Goal: Task Accomplishment & Management: Manage account settings

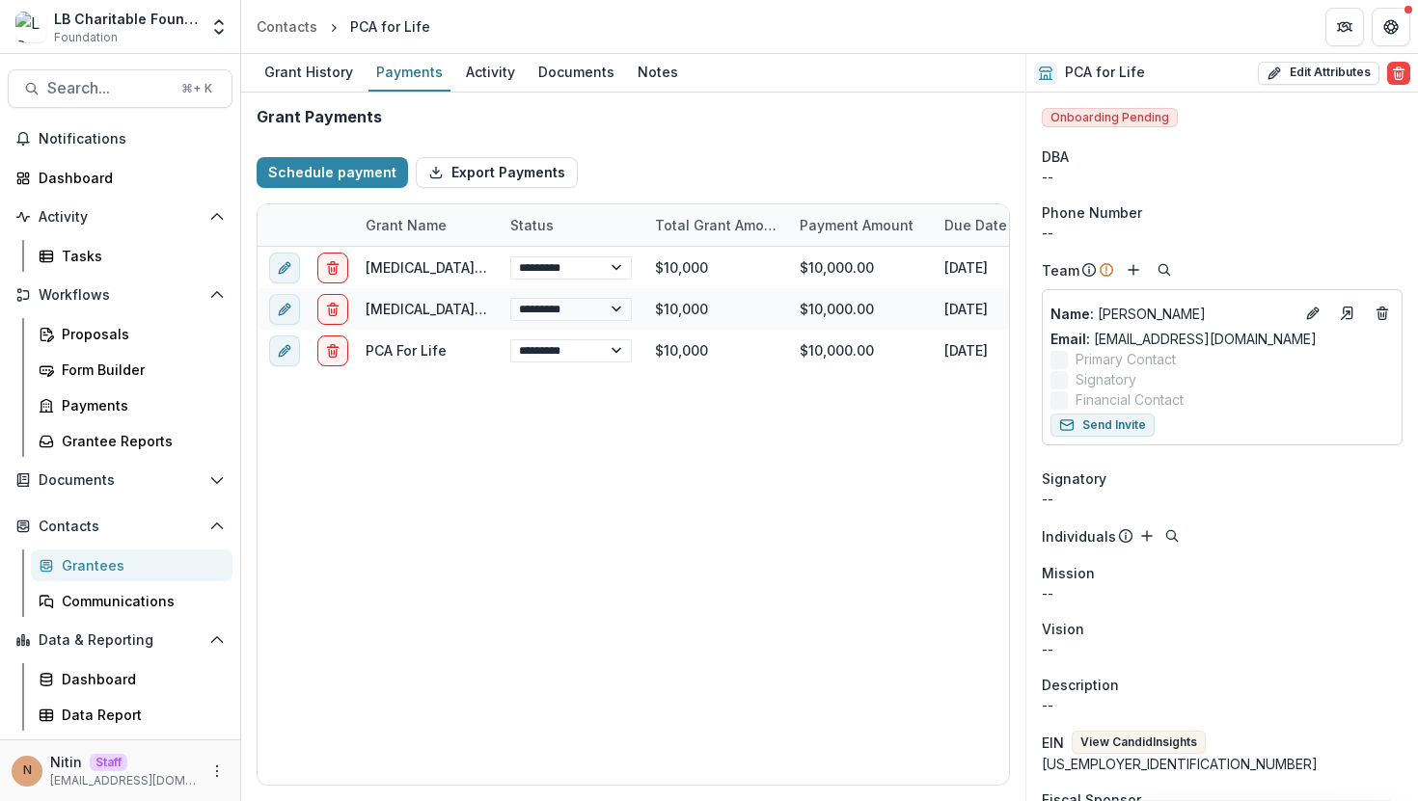
select select "****"
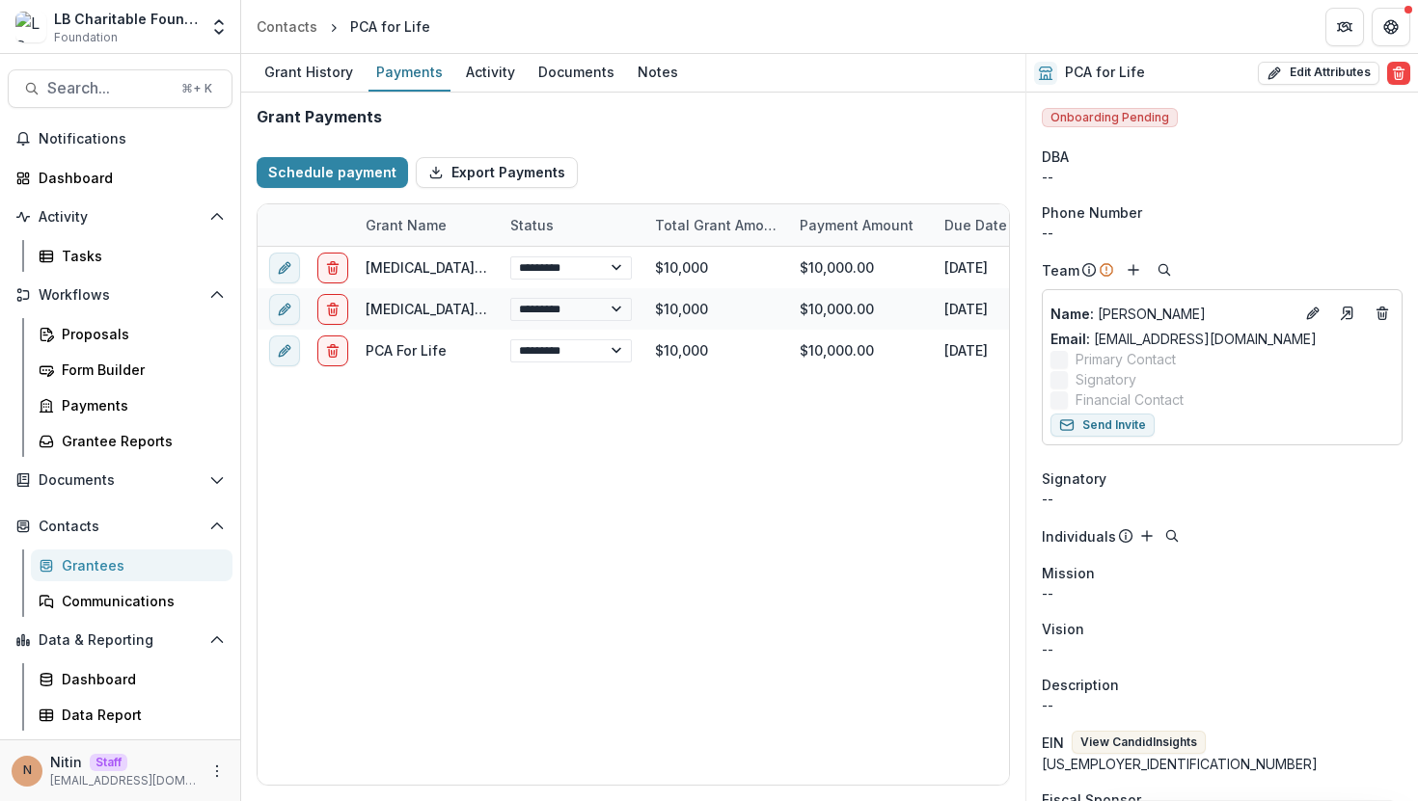
select select "****"
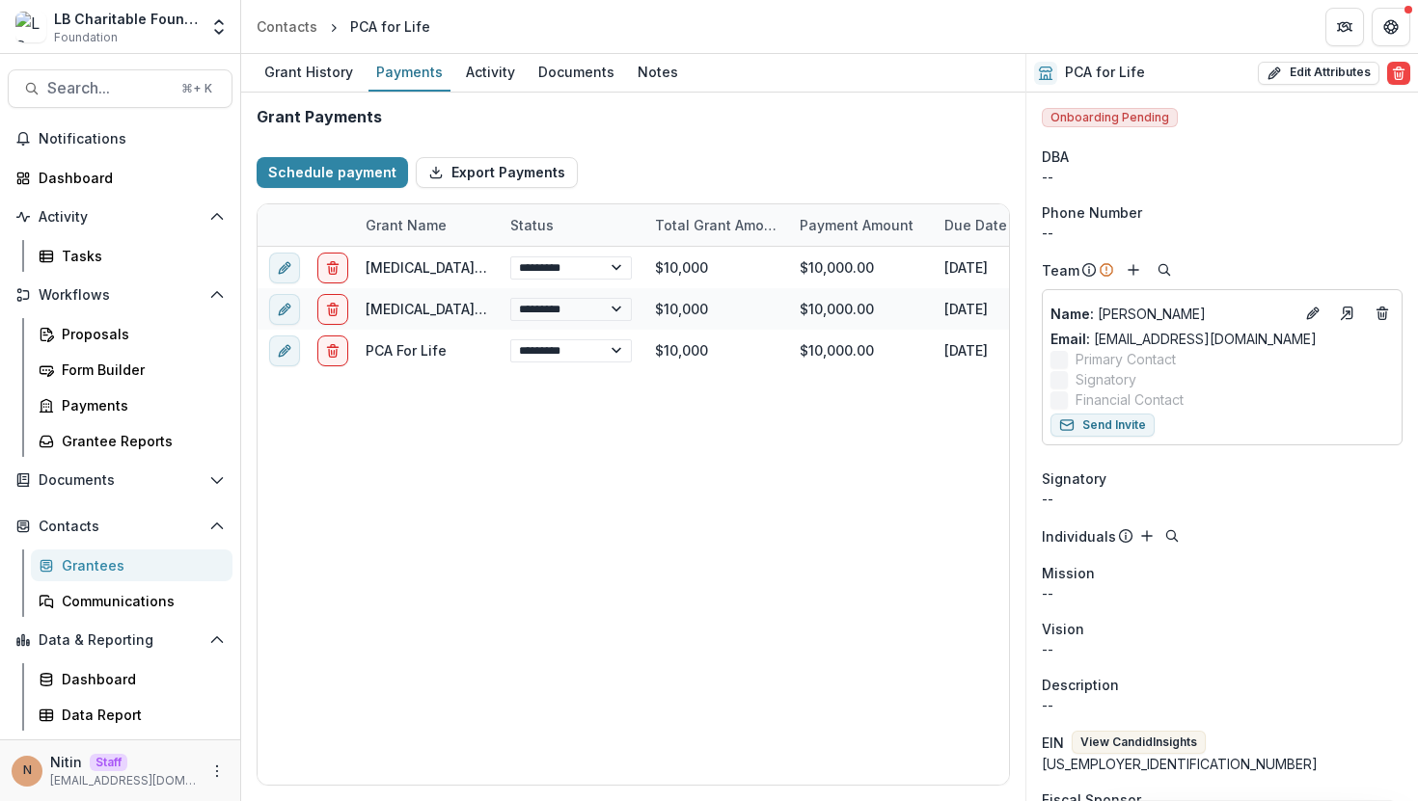
select select "****"
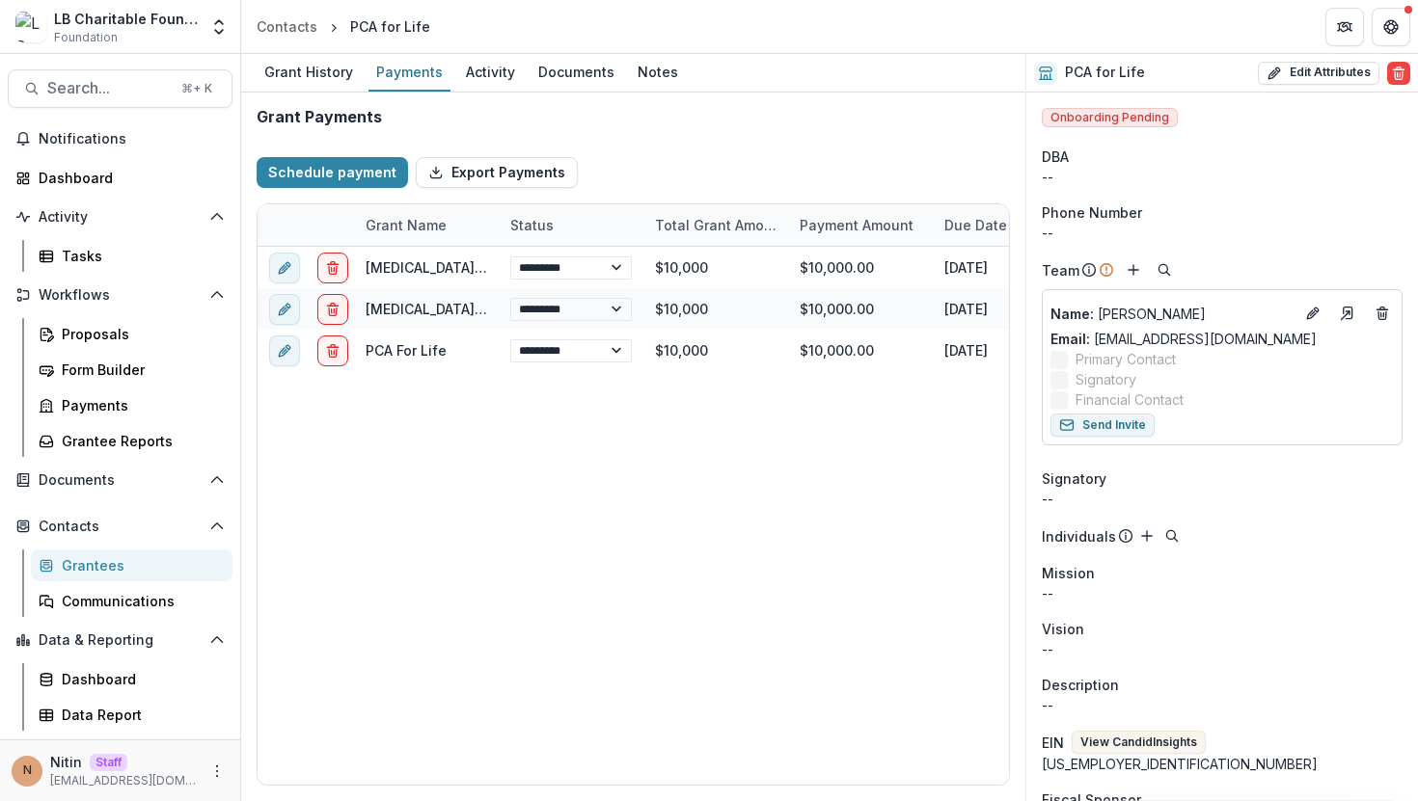
select select "****"
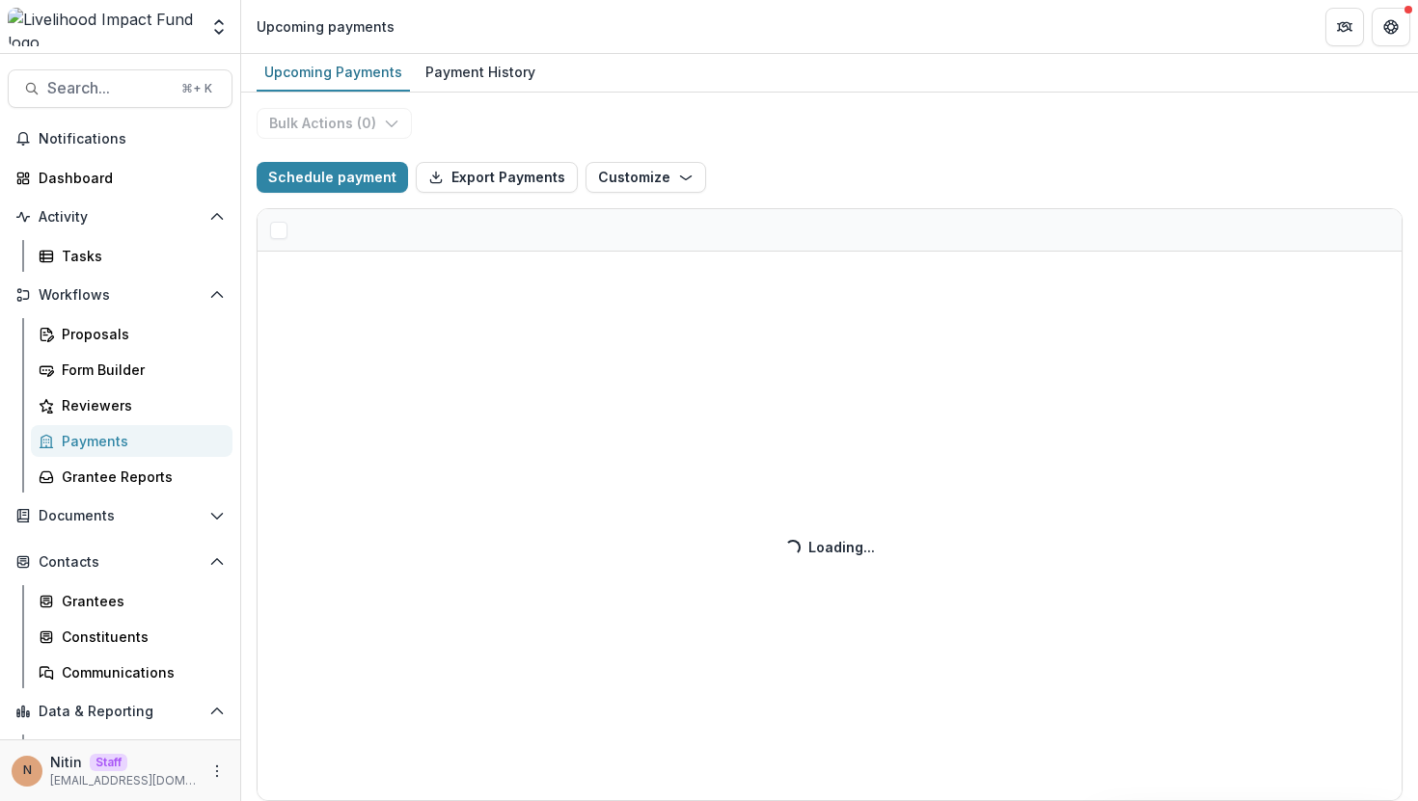
select select "******"
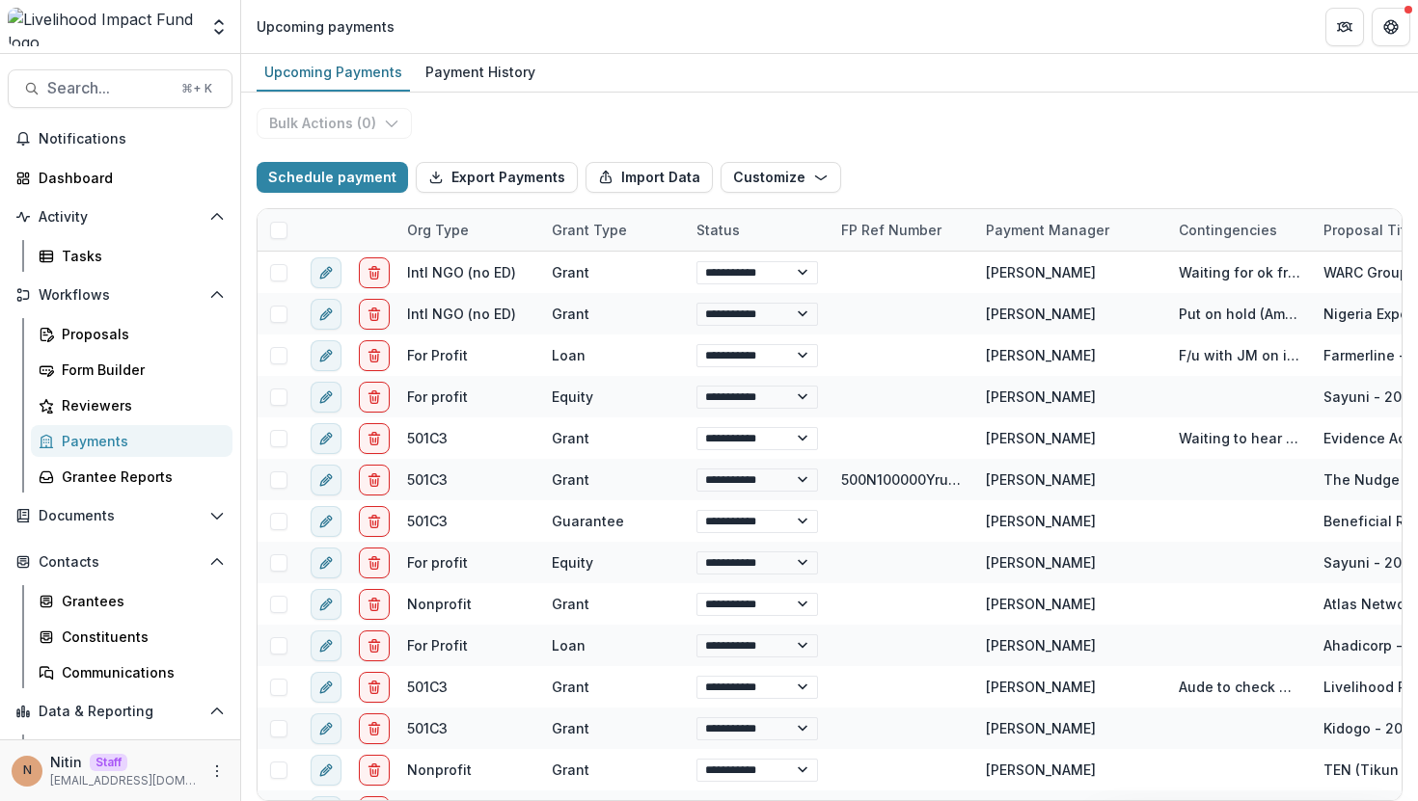
select select "******"
click at [133, 86] on span "Search..." at bounding box center [108, 88] width 122 height 18
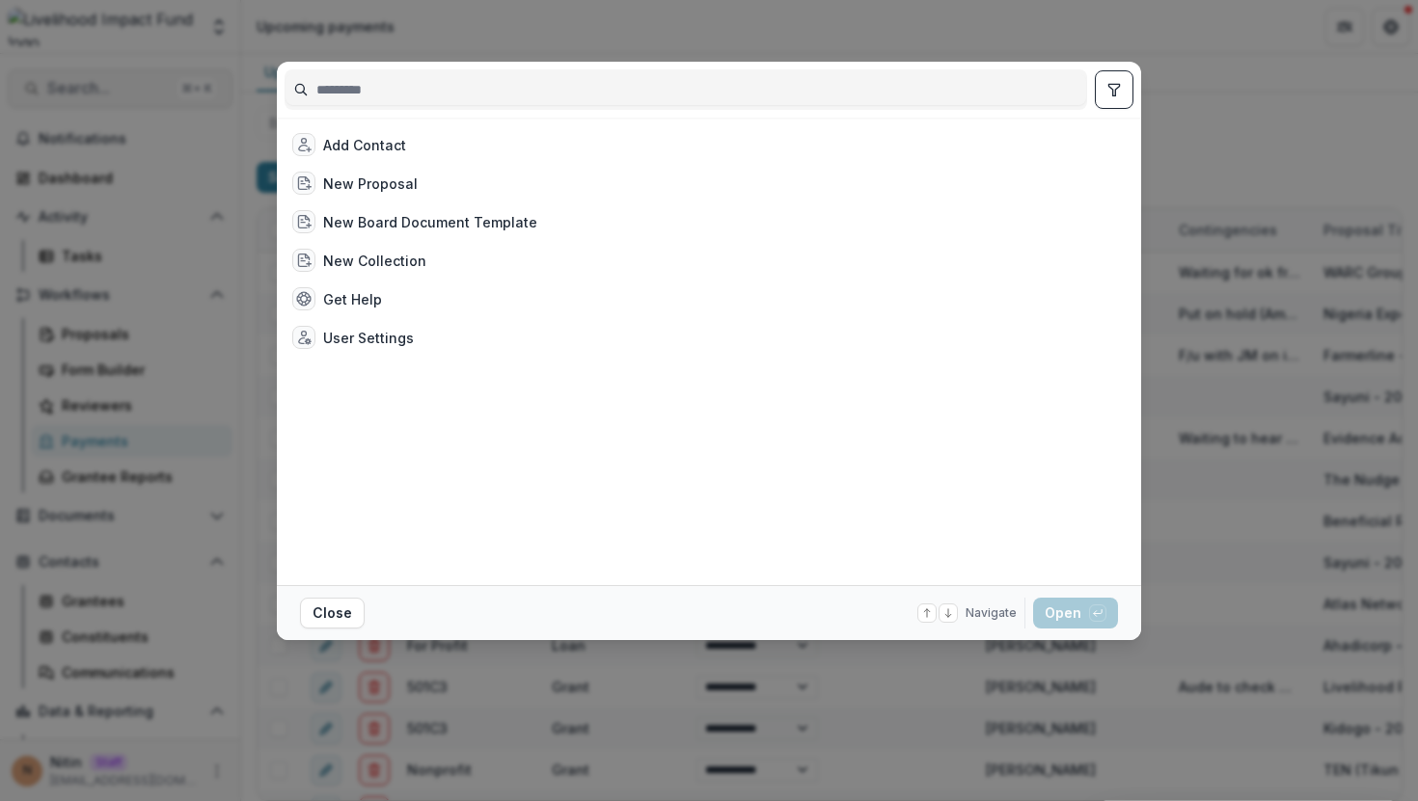
select select "******"
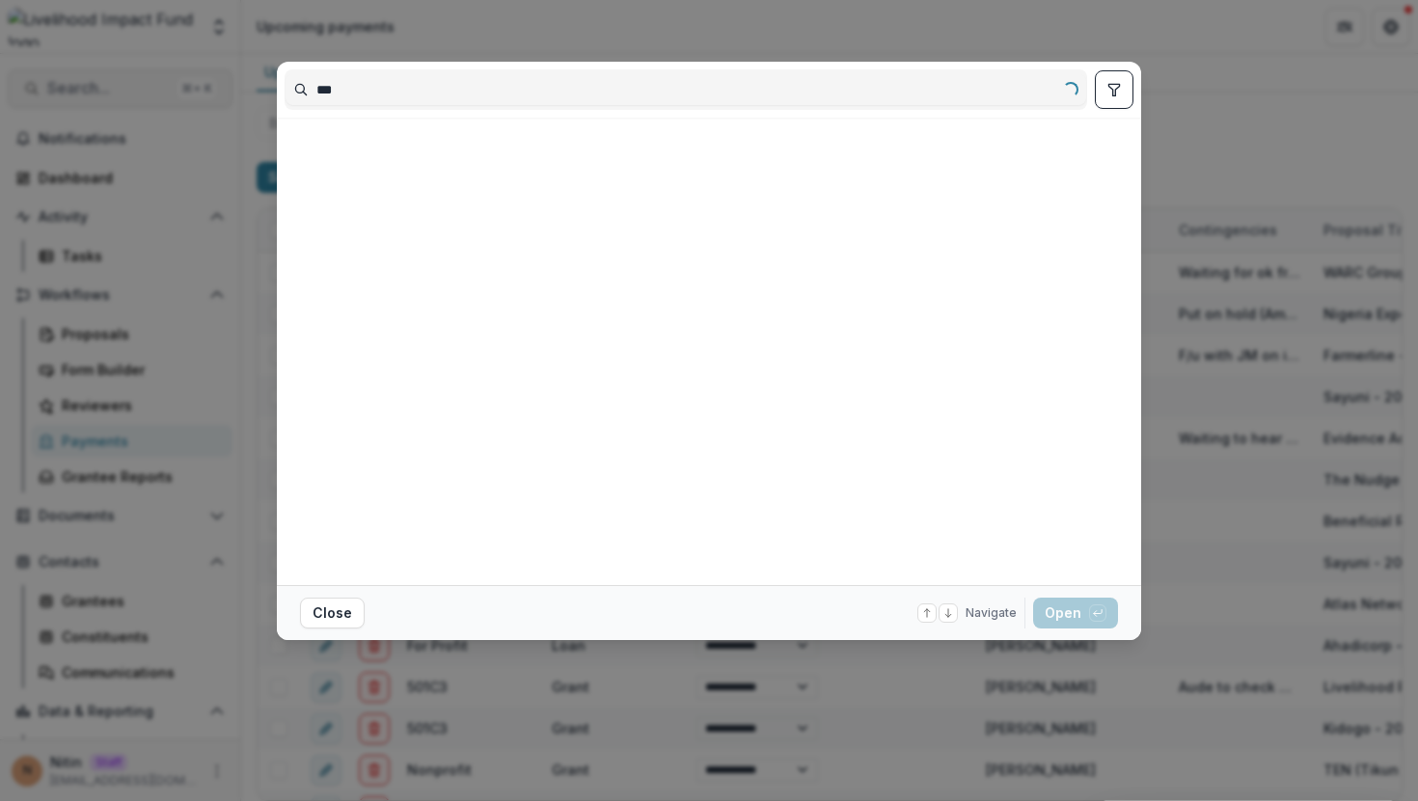
type input "****"
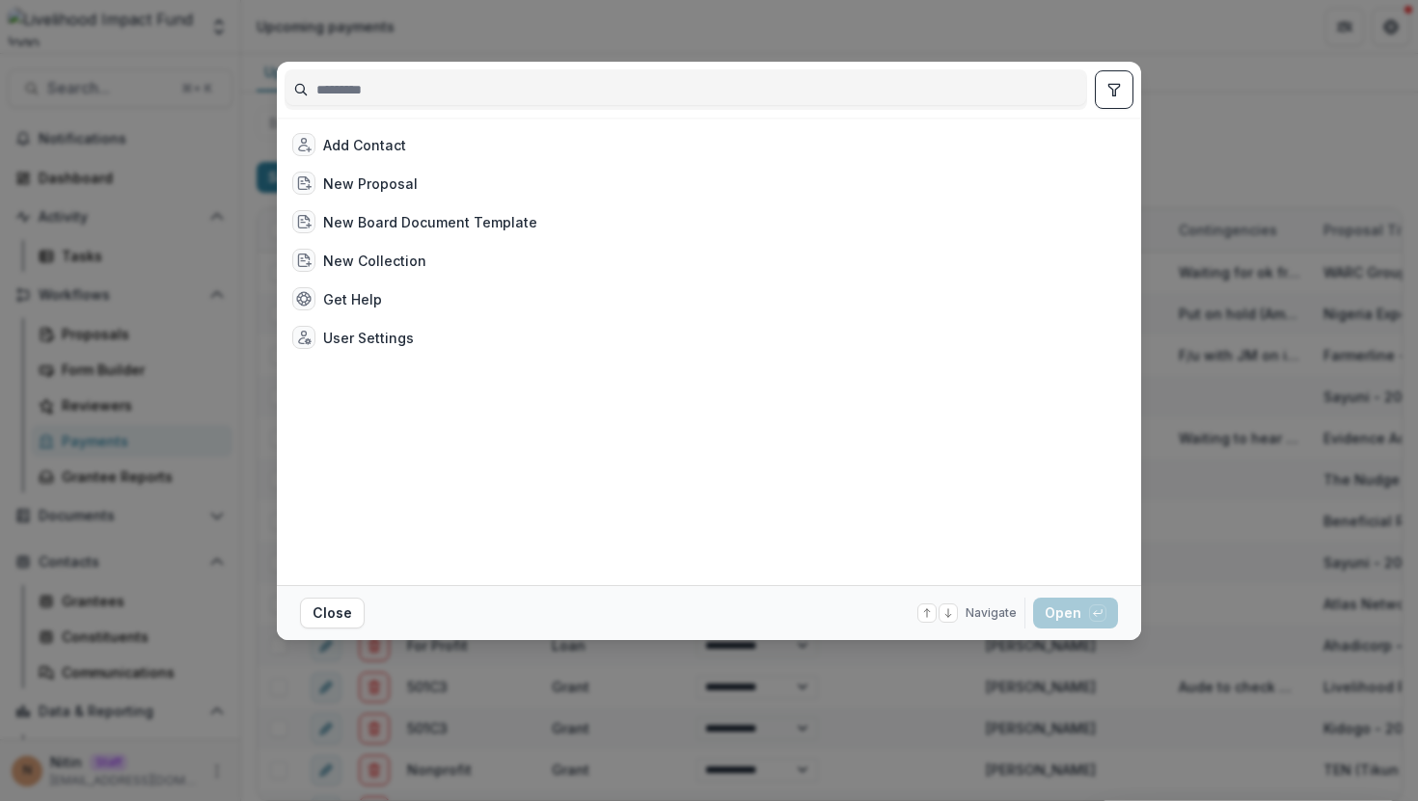
click at [1216, 167] on div "Add Contact New Proposal New Board Document Template New Collection Get Help Us…" at bounding box center [709, 400] width 1418 height 801
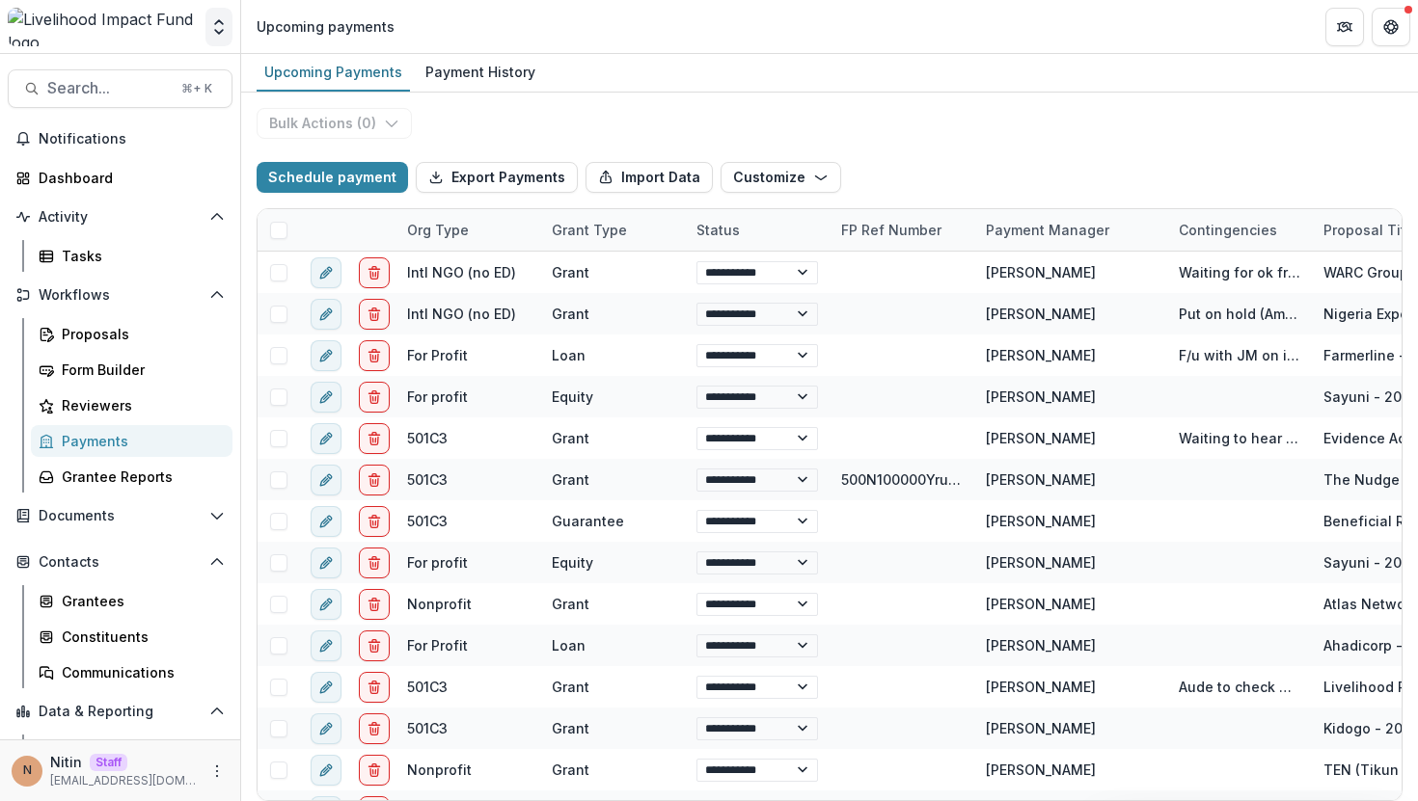
click at [209, 26] on icon "Open entity switcher" at bounding box center [218, 26] width 19 height 19
click at [136, 70] on link "Admin Settings" at bounding box center [120, 75] width 231 height 32
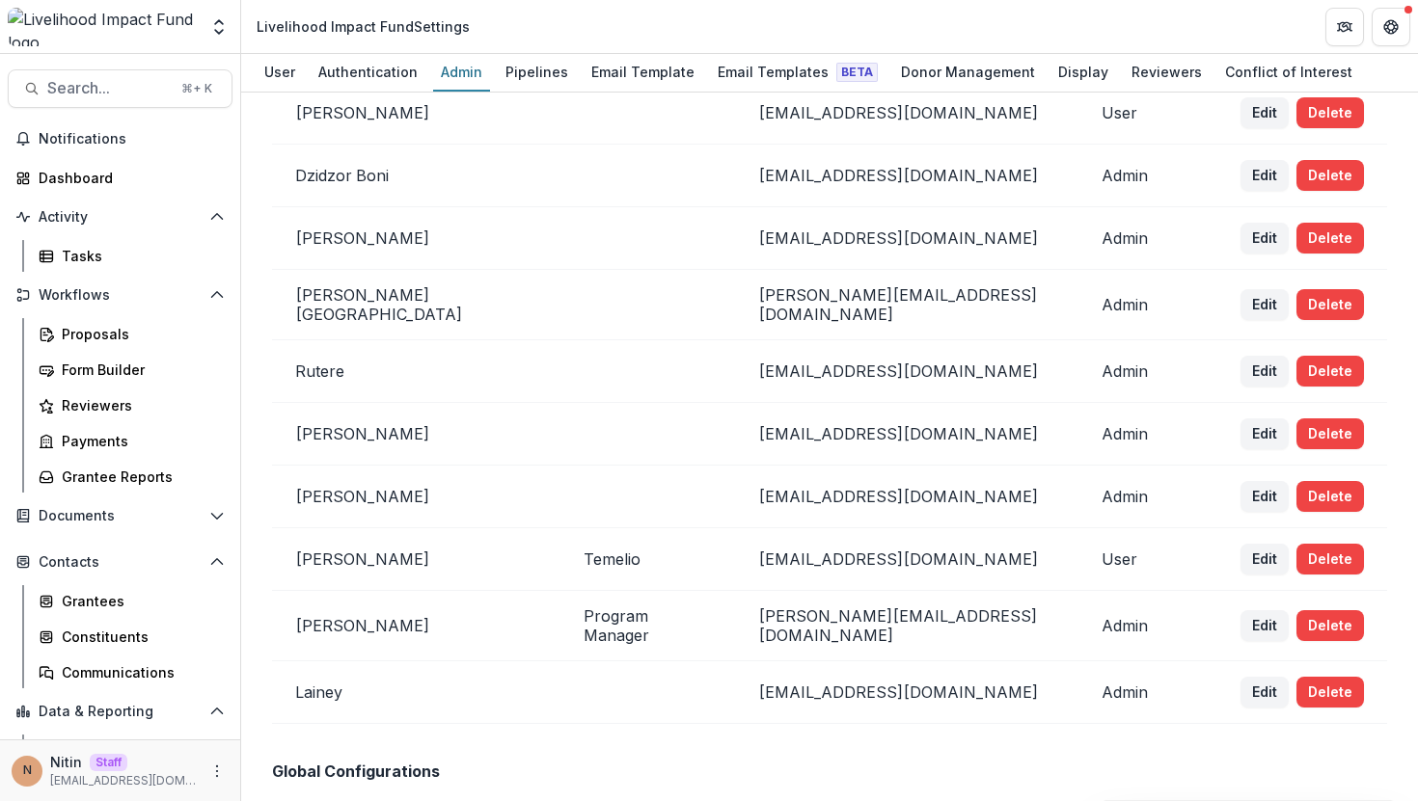
scroll to position [1540, 0]
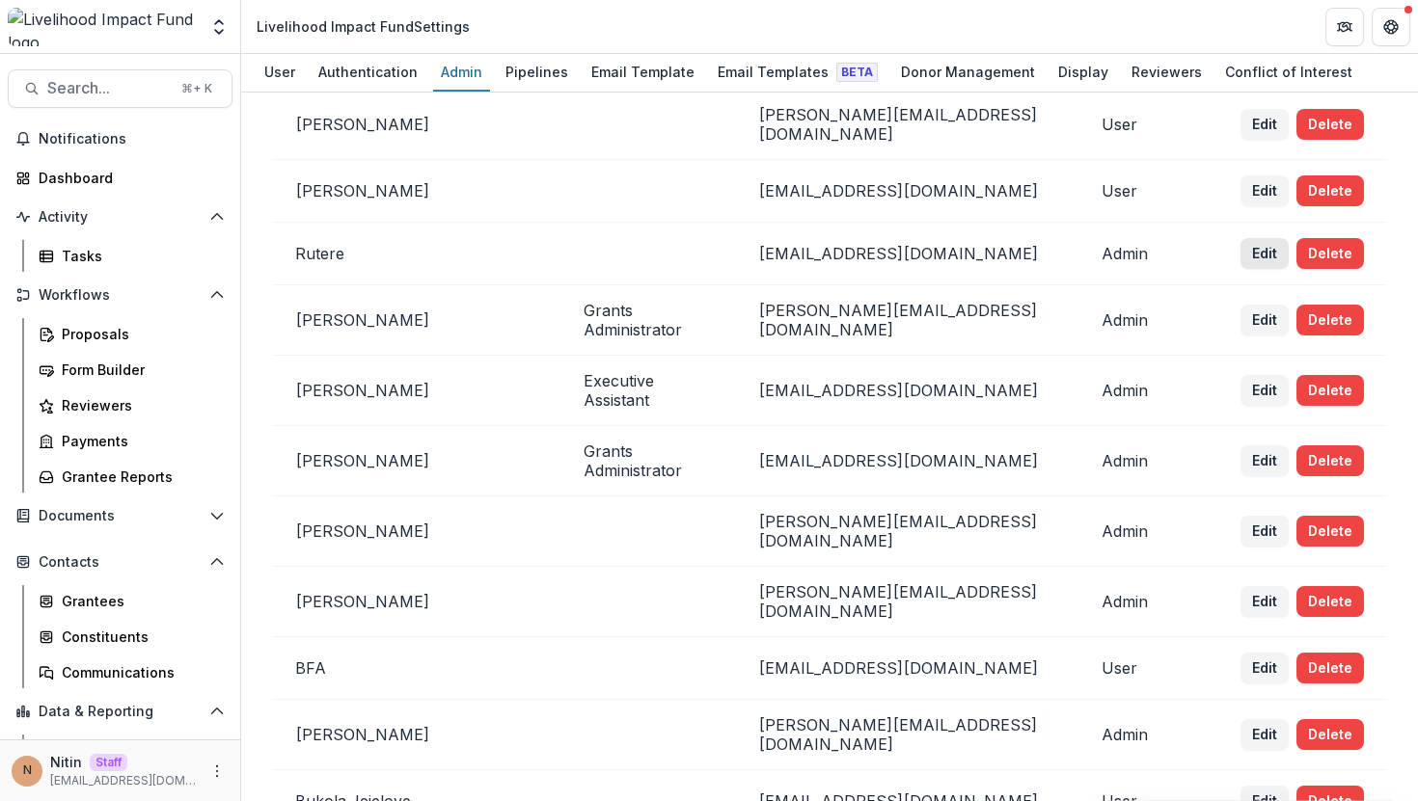
click at [1252, 238] on button "Edit" at bounding box center [1264, 253] width 48 height 31
select select "*****"
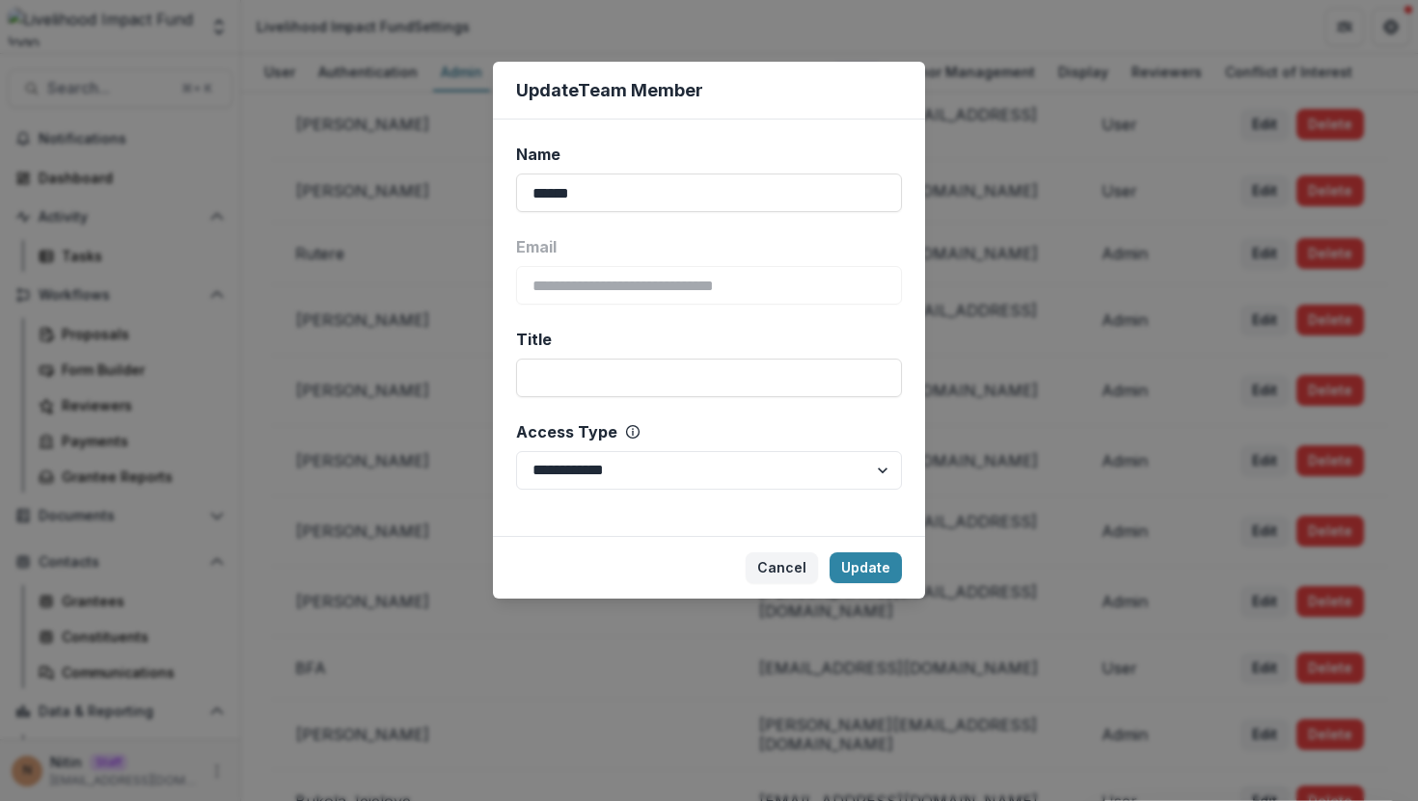
click at [1093, 381] on div "**********" at bounding box center [709, 400] width 1418 height 801
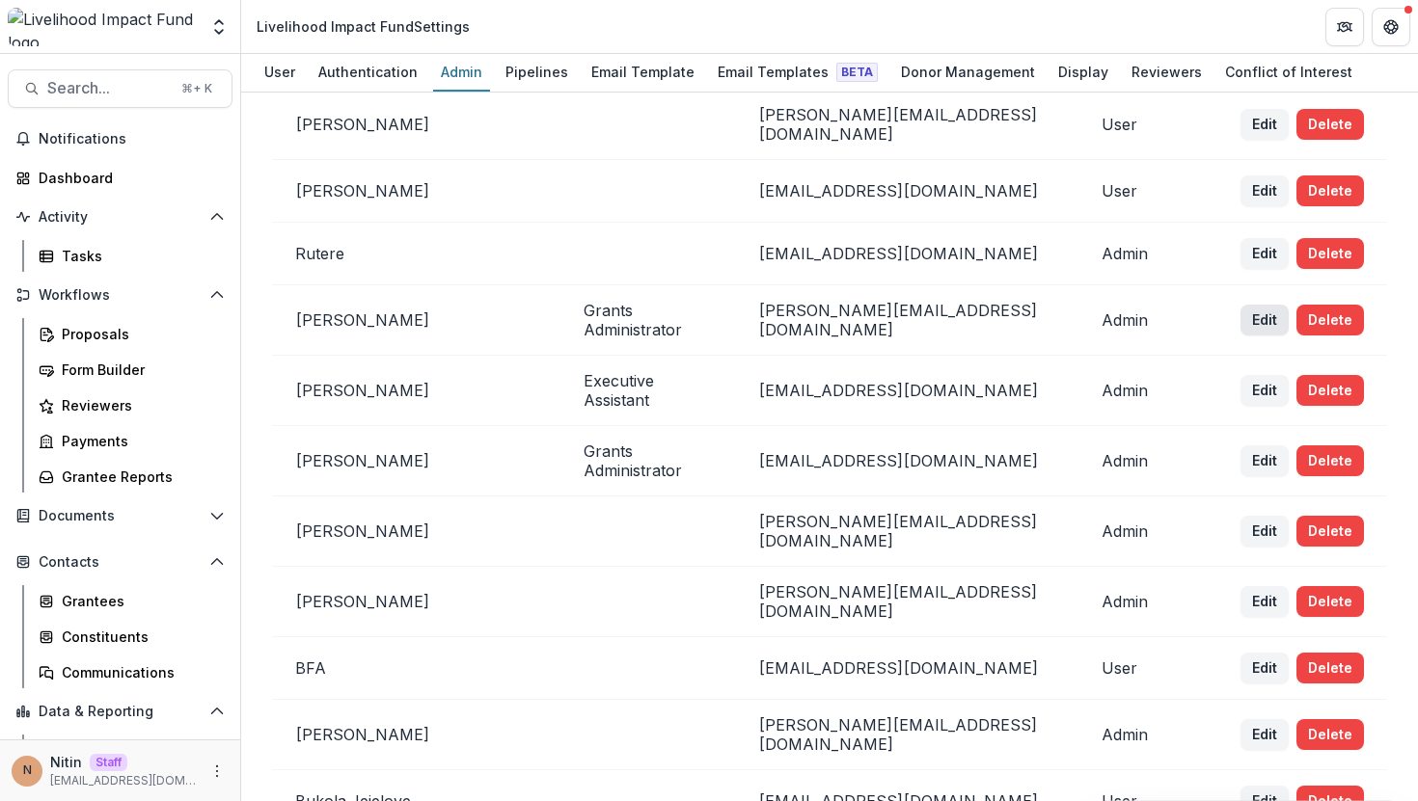
click at [1251, 305] on button "Edit" at bounding box center [1264, 320] width 48 height 31
select select "*****"
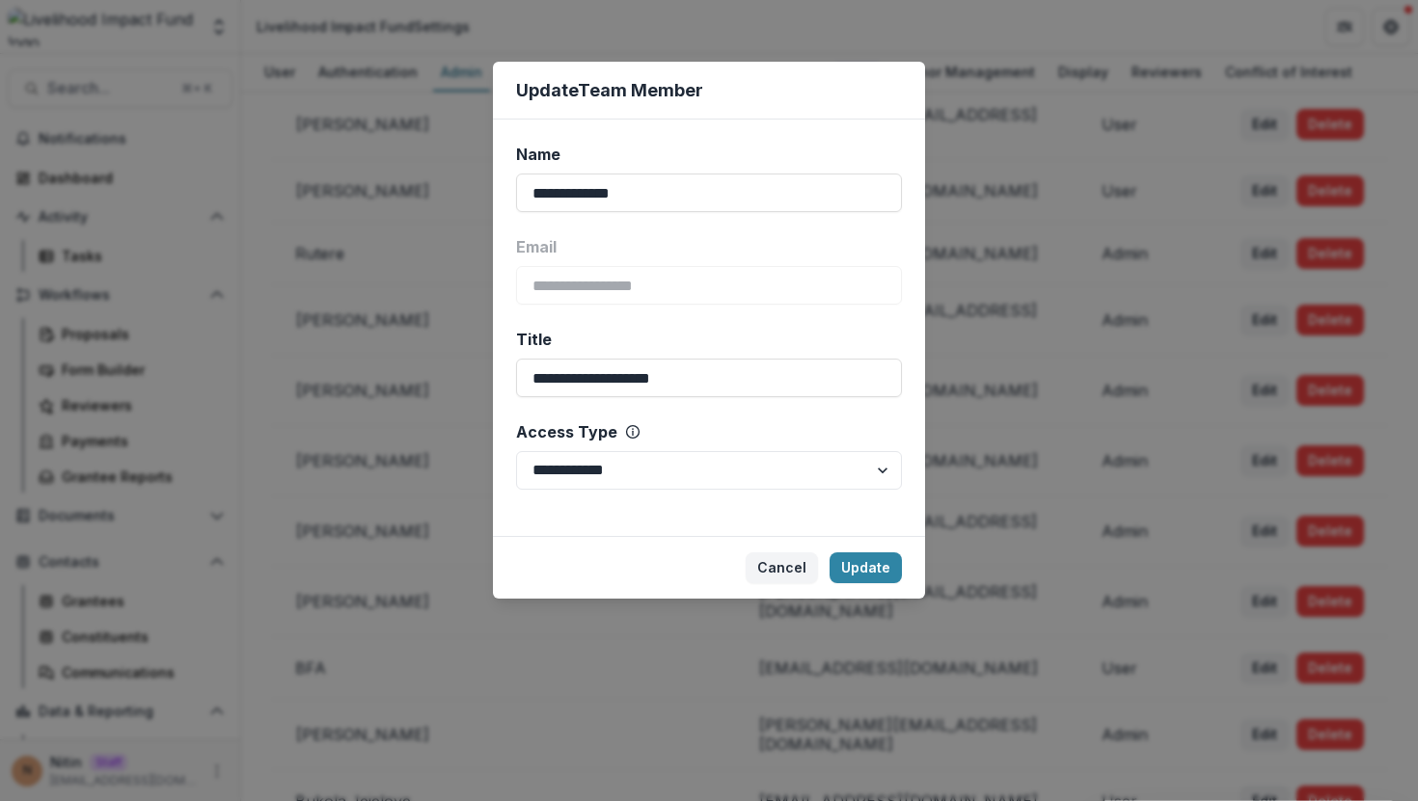
click at [1050, 333] on div "**********" at bounding box center [709, 400] width 1418 height 801
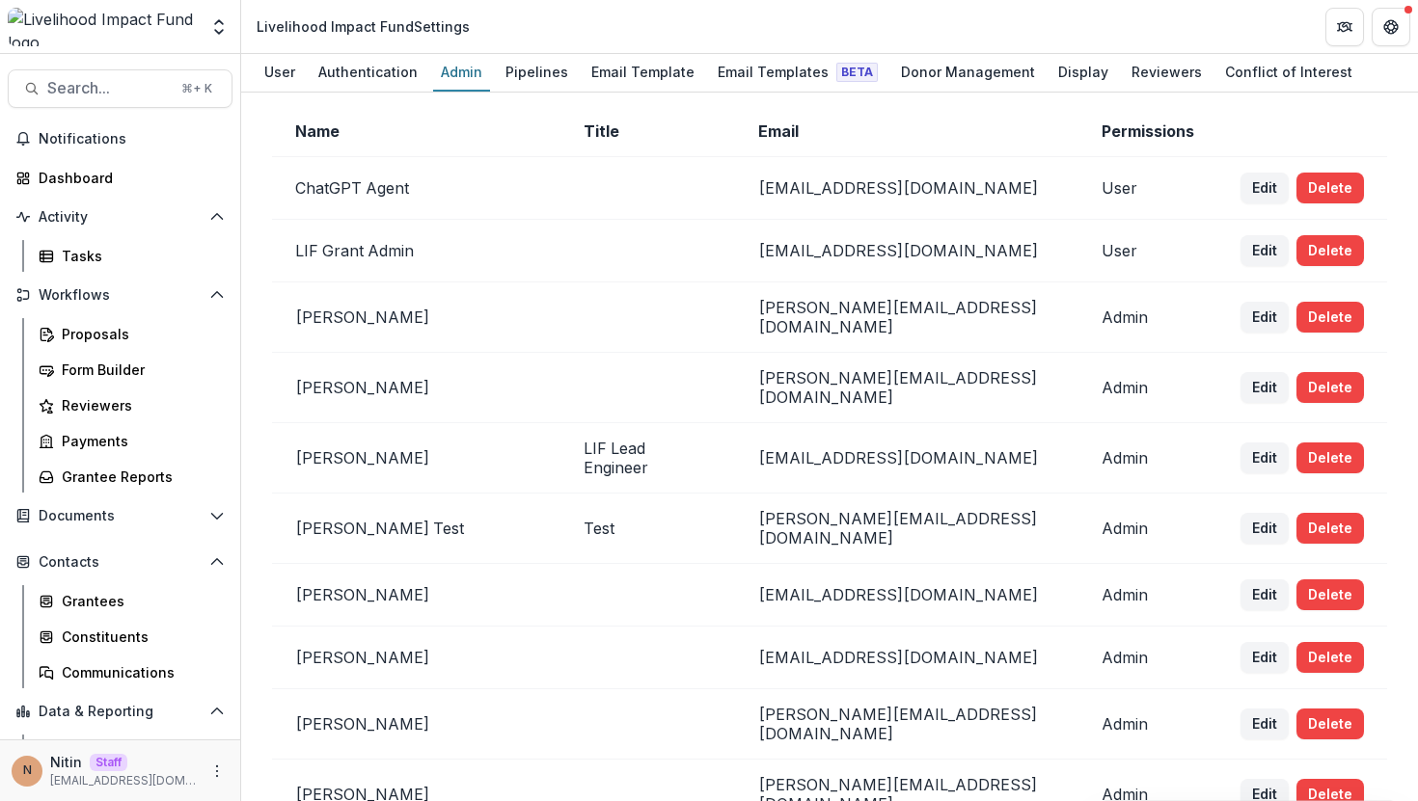
scroll to position [0, 0]
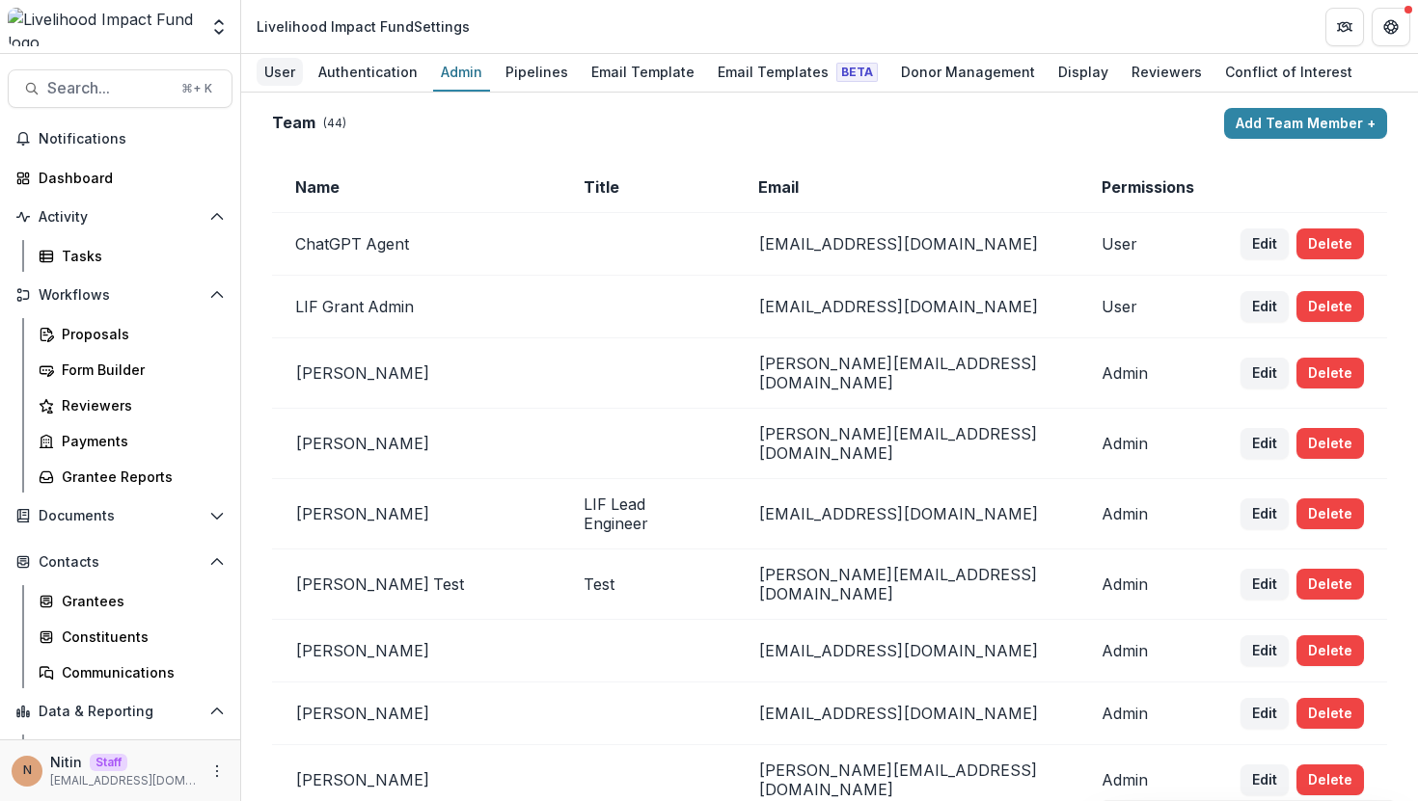
click at [268, 69] on div "User" at bounding box center [280, 72] width 46 height 28
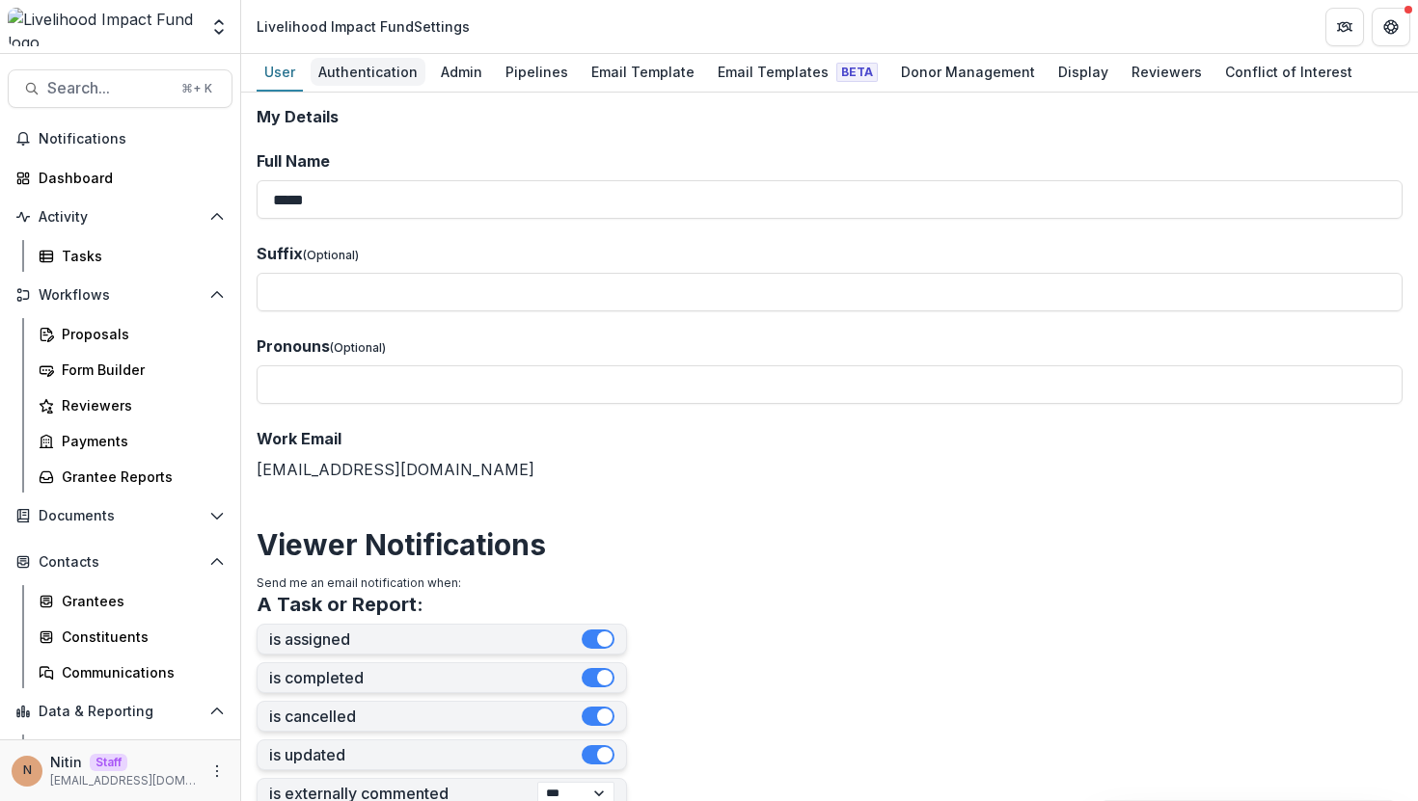
click at [361, 69] on div "Authentication" at bounding box center [368, 72] width 115 height 28
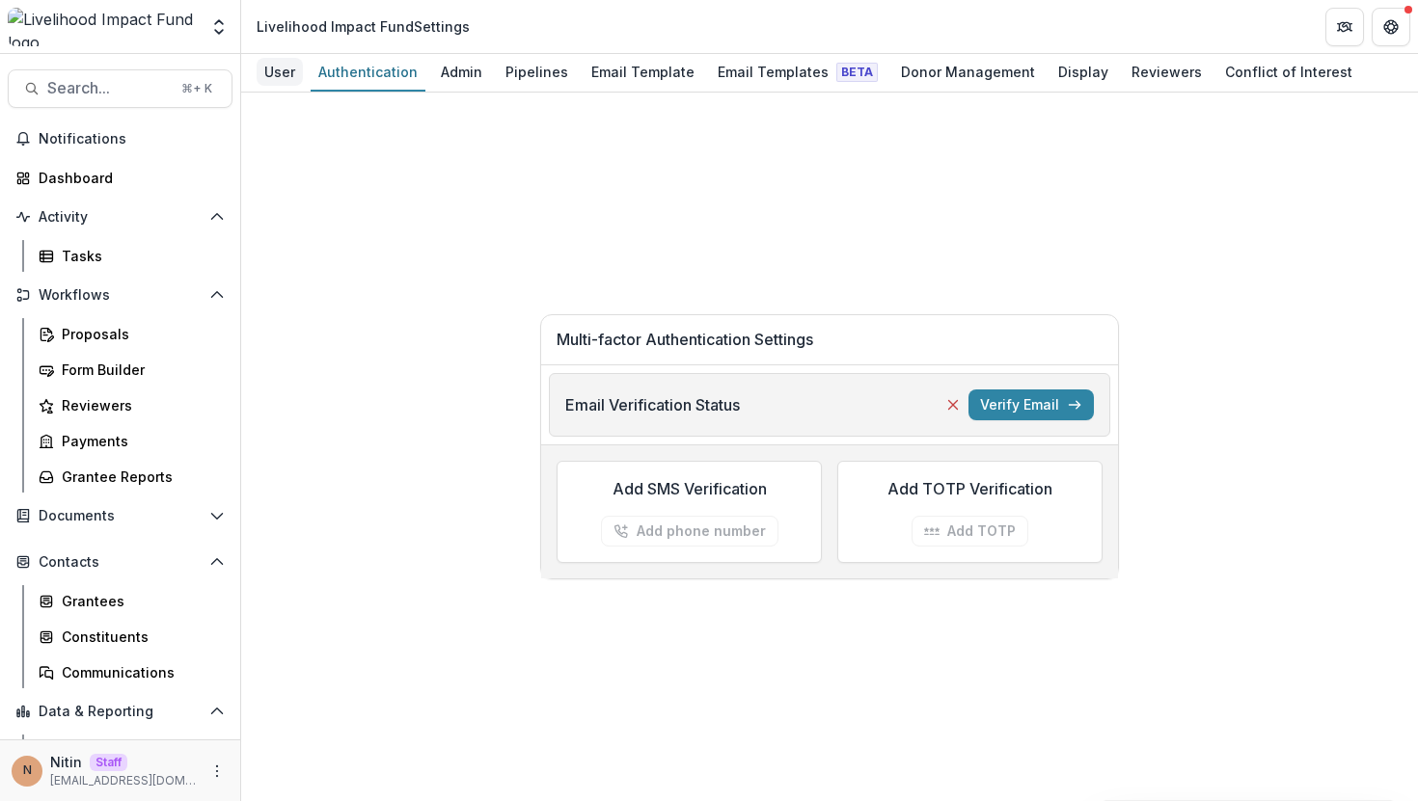
click at [280, 70] on div "User" at bounding box center [280, 72] width 46 height 28
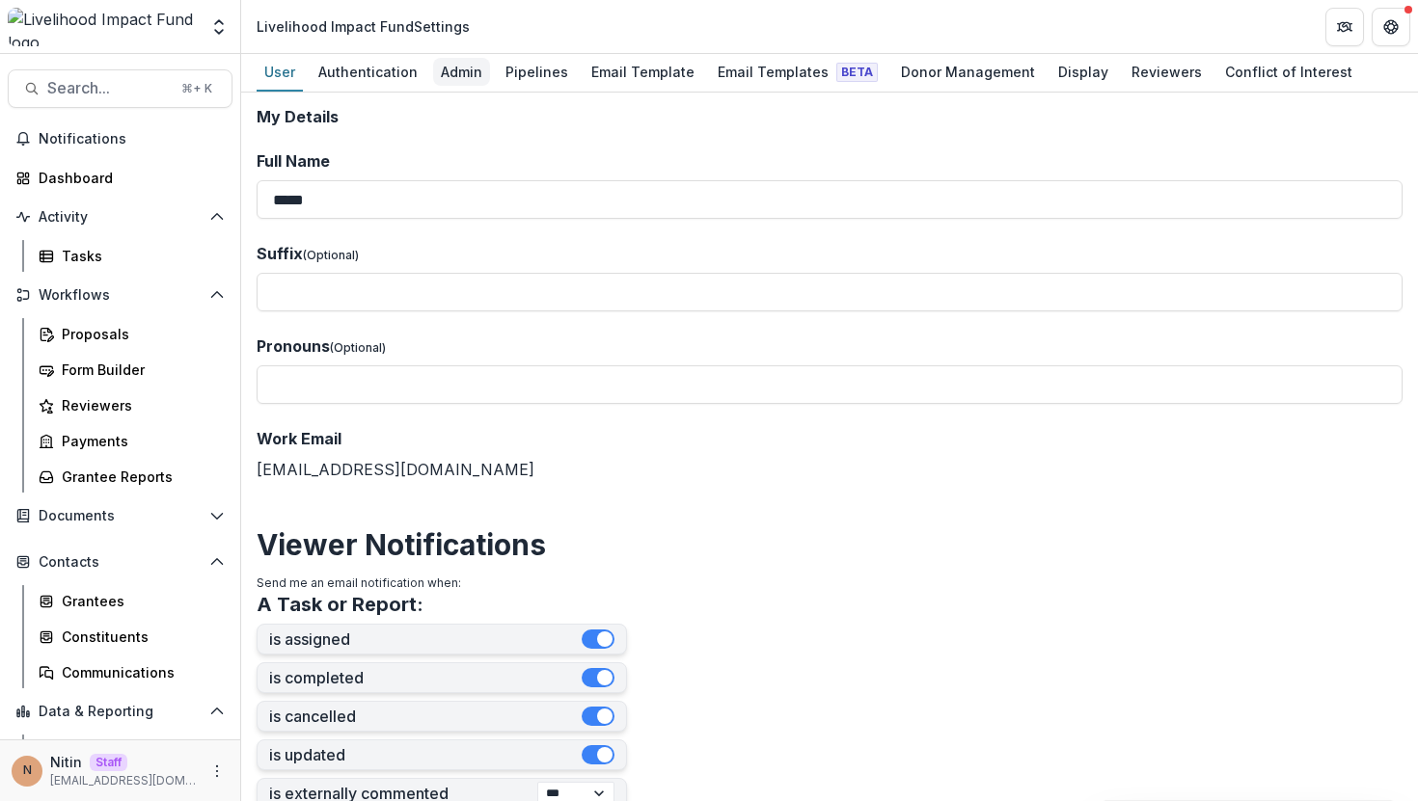
click at [456, 76] on div "Admin" at bounding box center [461, 72] width 57 height 28
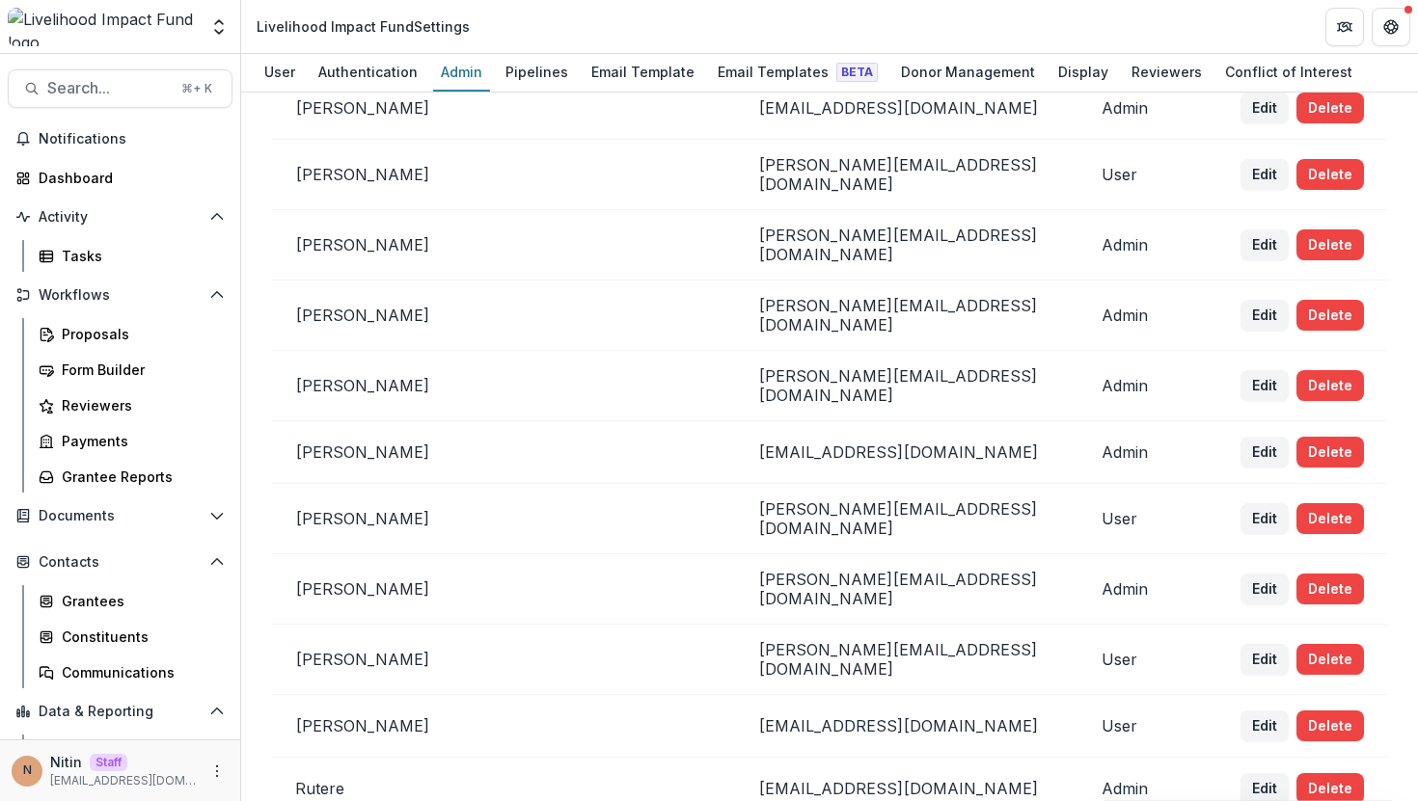
scroll to position [1003, 0]
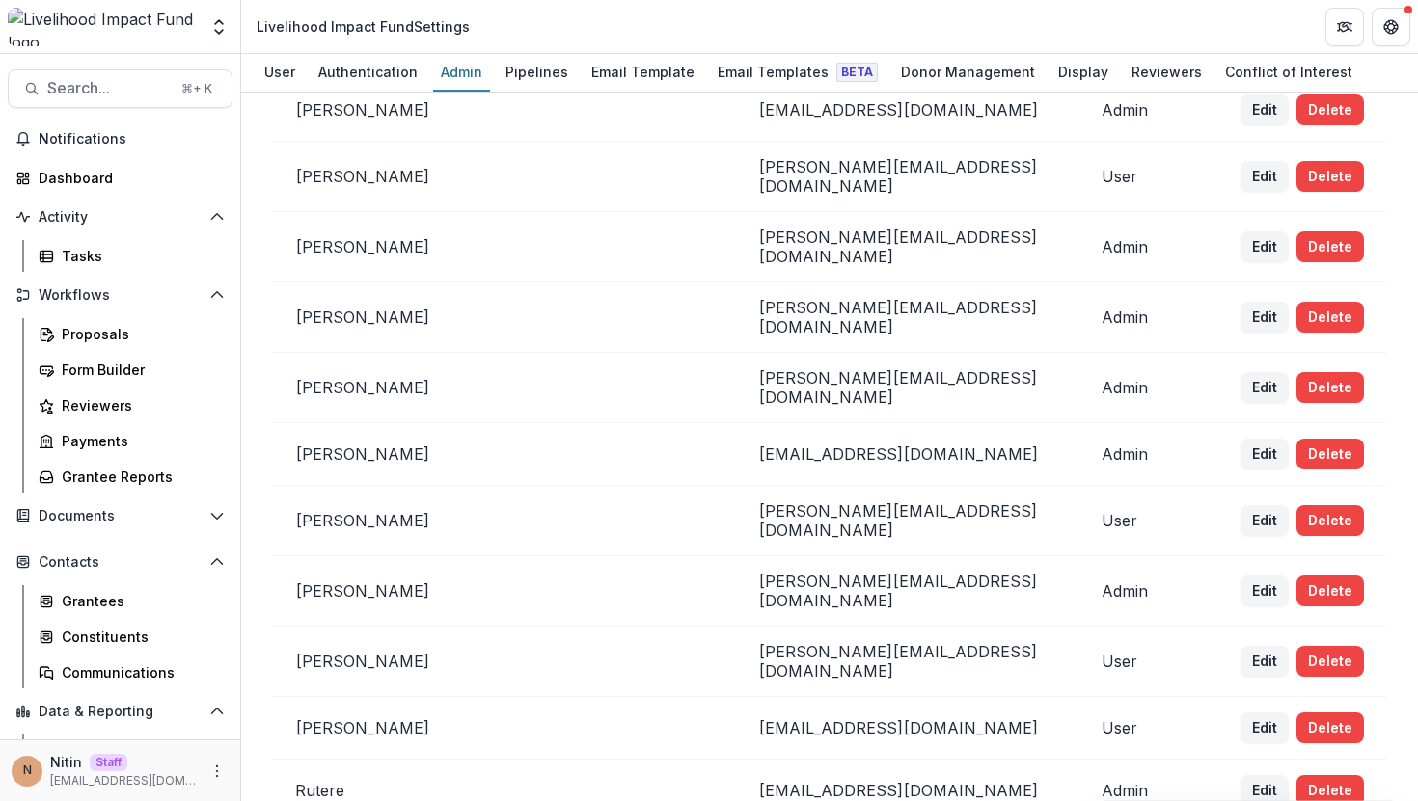
click at [593, 556] on td at bounding box center [647, 591] width 175 height 70
click at [959, 75] on div "Donor Management" at bounding box center [967, 72] width 149 height 28
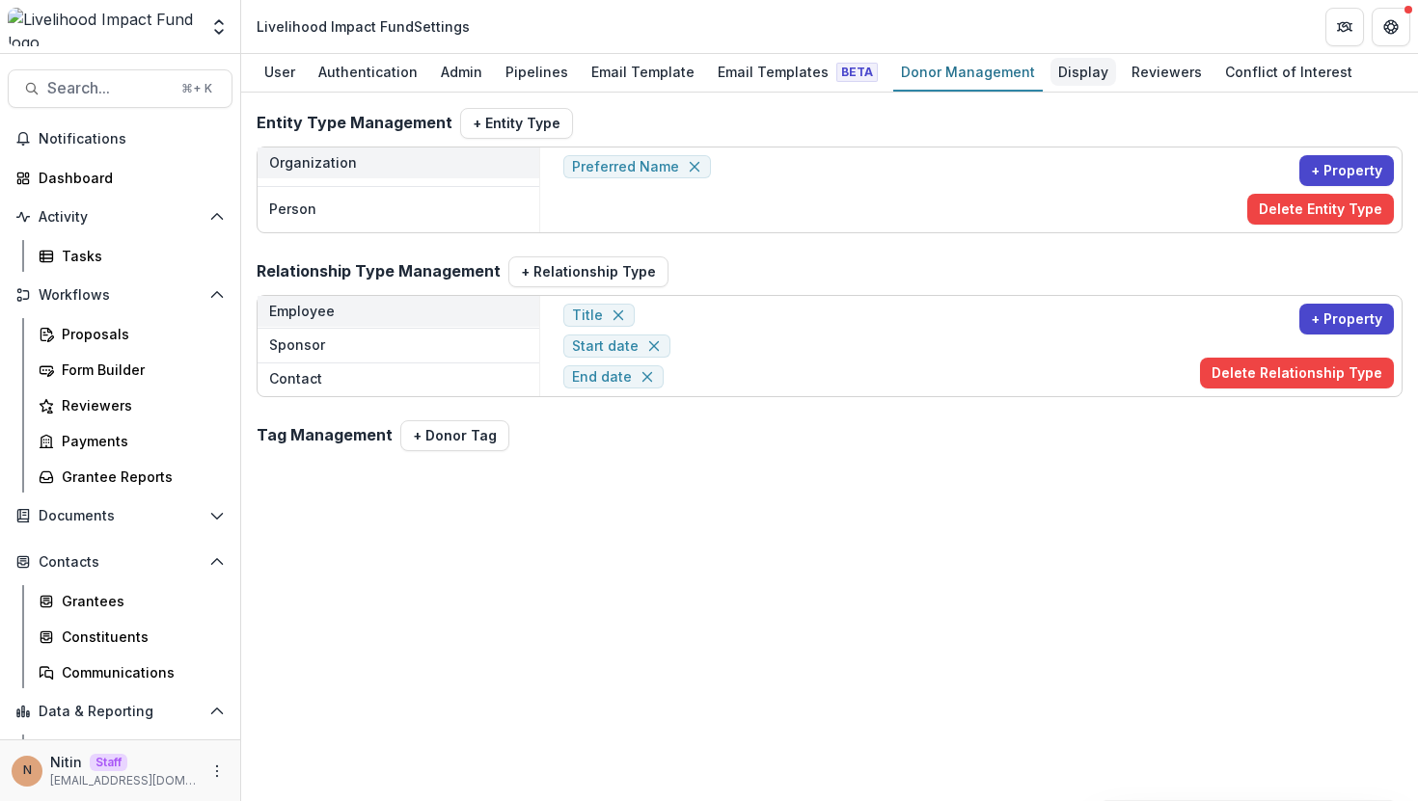
click at [1051, 72] on div "Display" at bounding box center [1083, 72] width 66 height 28
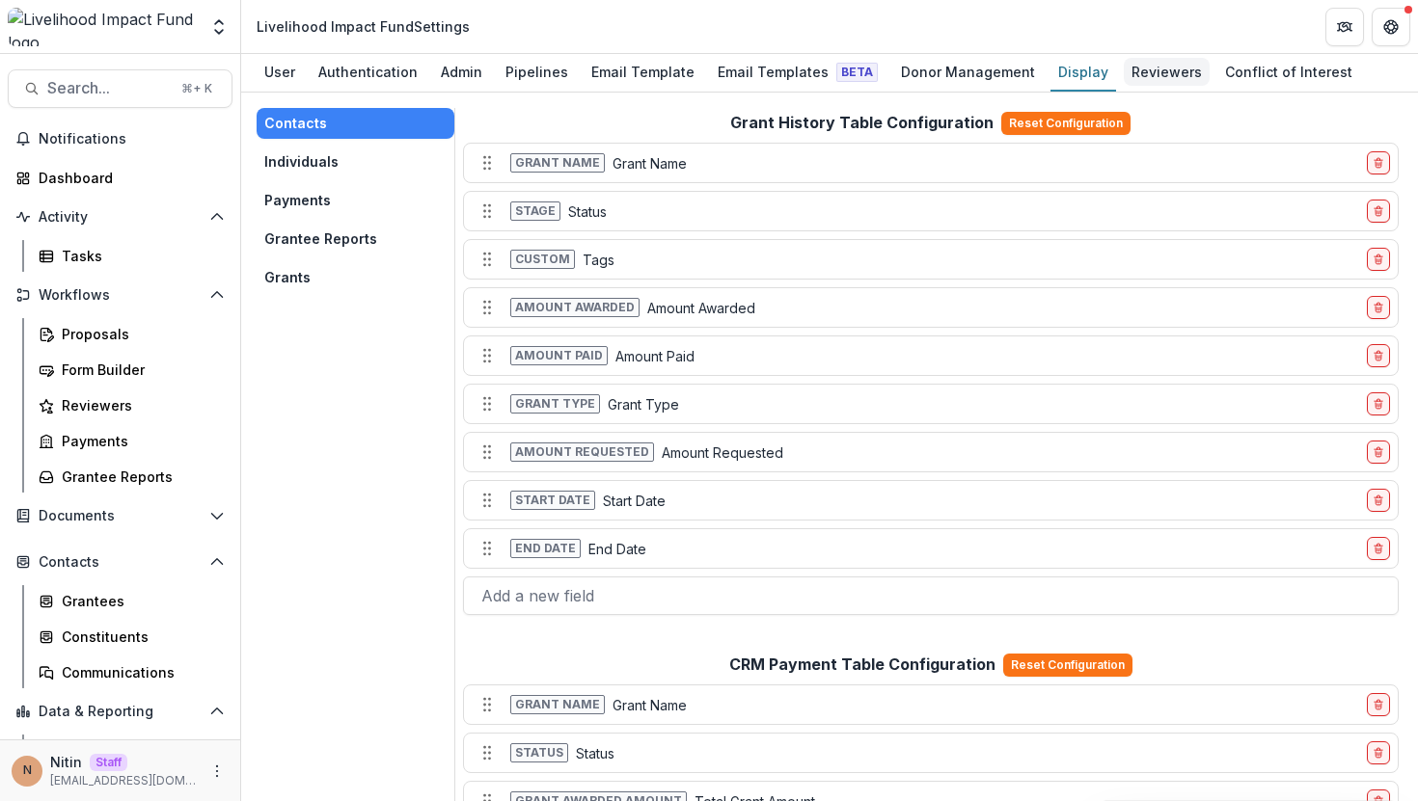
click at [1138, 77] on div "Reviewers" at bounding box center [1167, 72] width 86 height 28
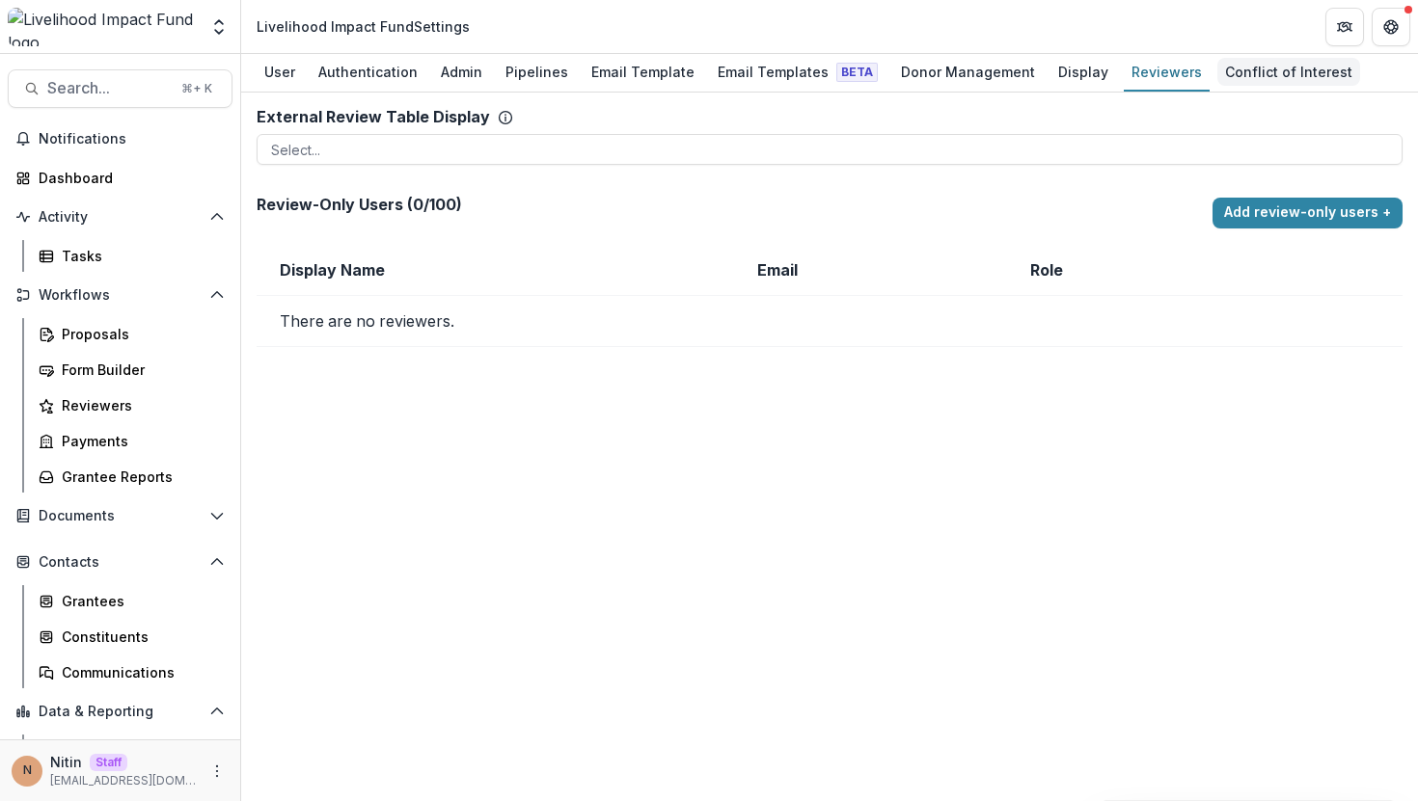
click at [1217, 73] on div "Conflict of Interest" at bounding box center [1288, 72] width 143 height 28
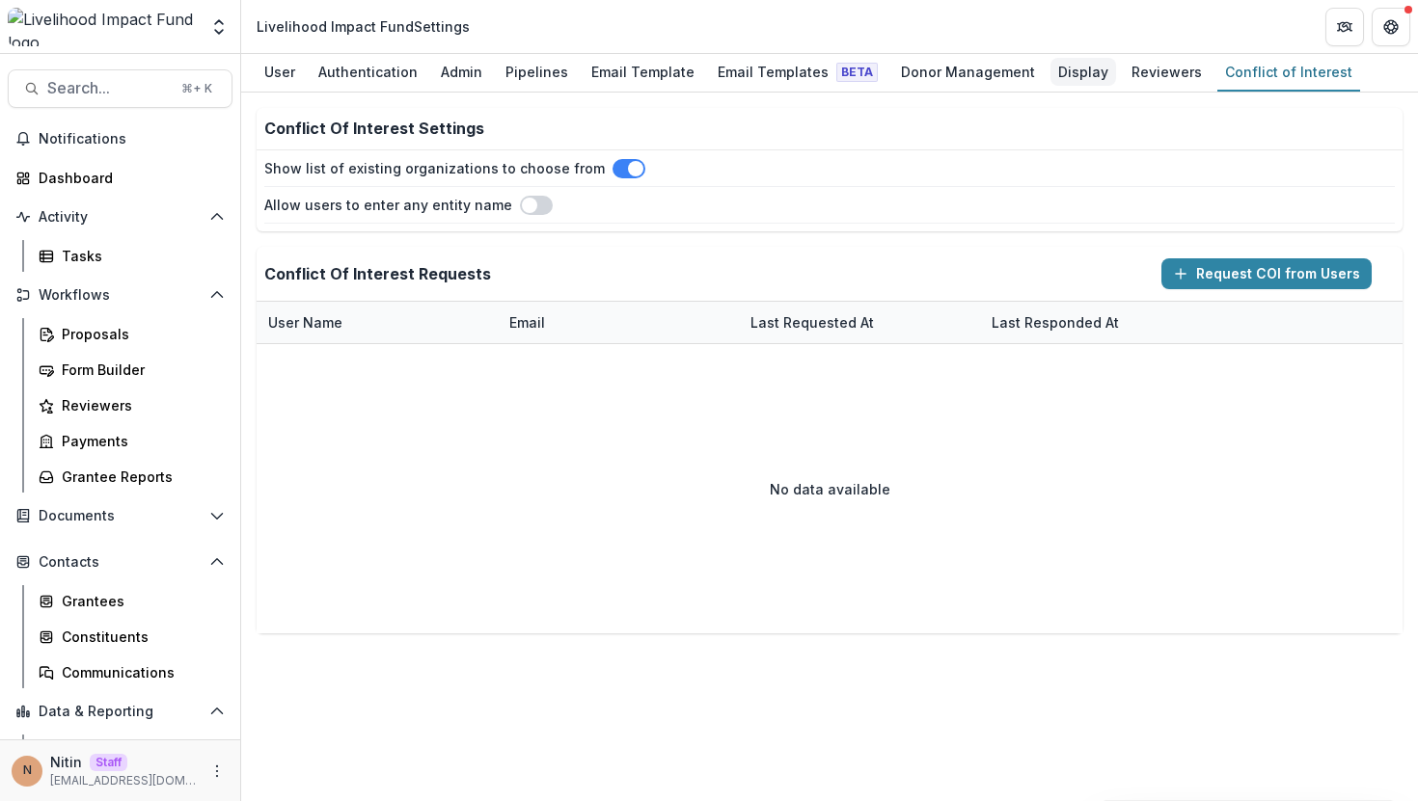
click at [1068, 70] on div "Display" at bounding box center [1083, 72] width 66 height 28
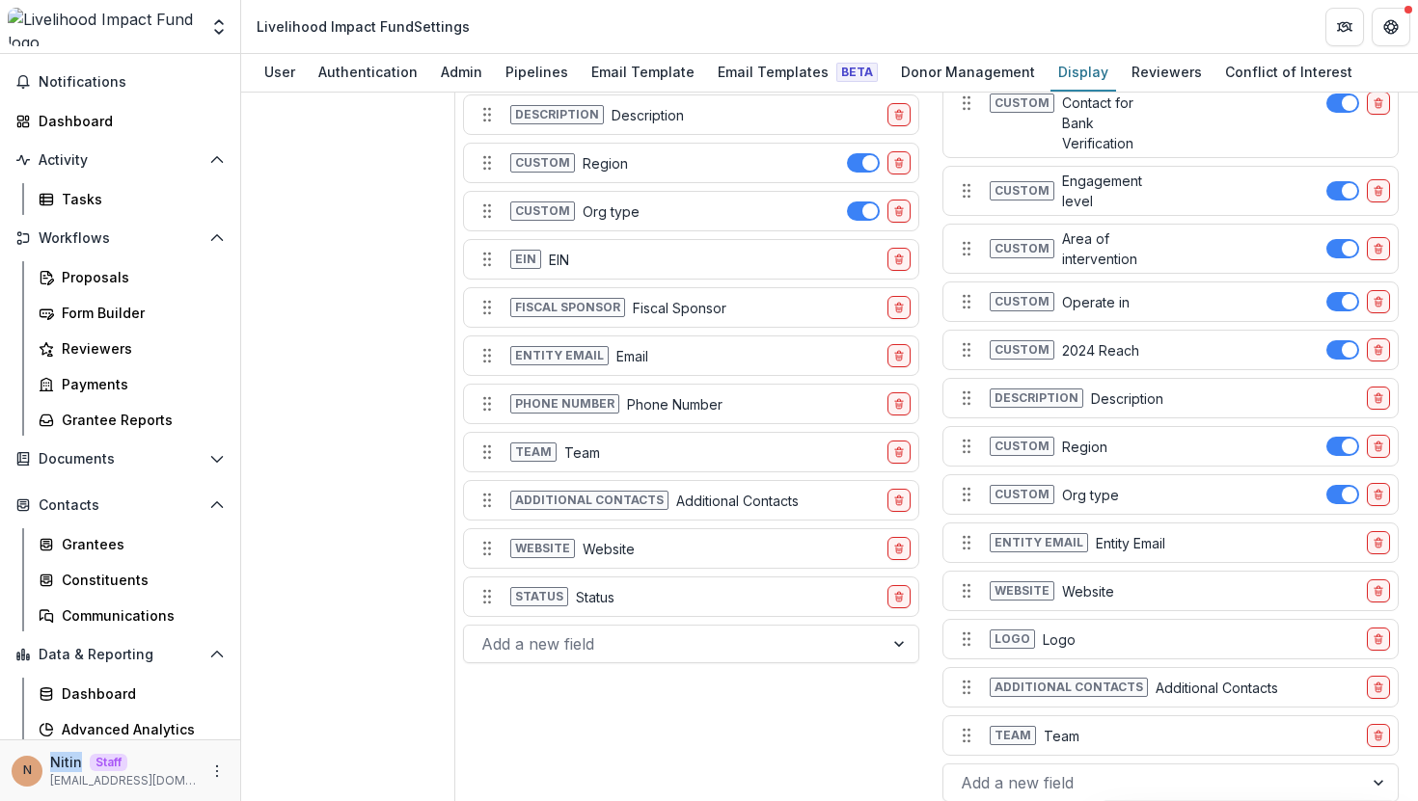
scroll to position [98, 0]
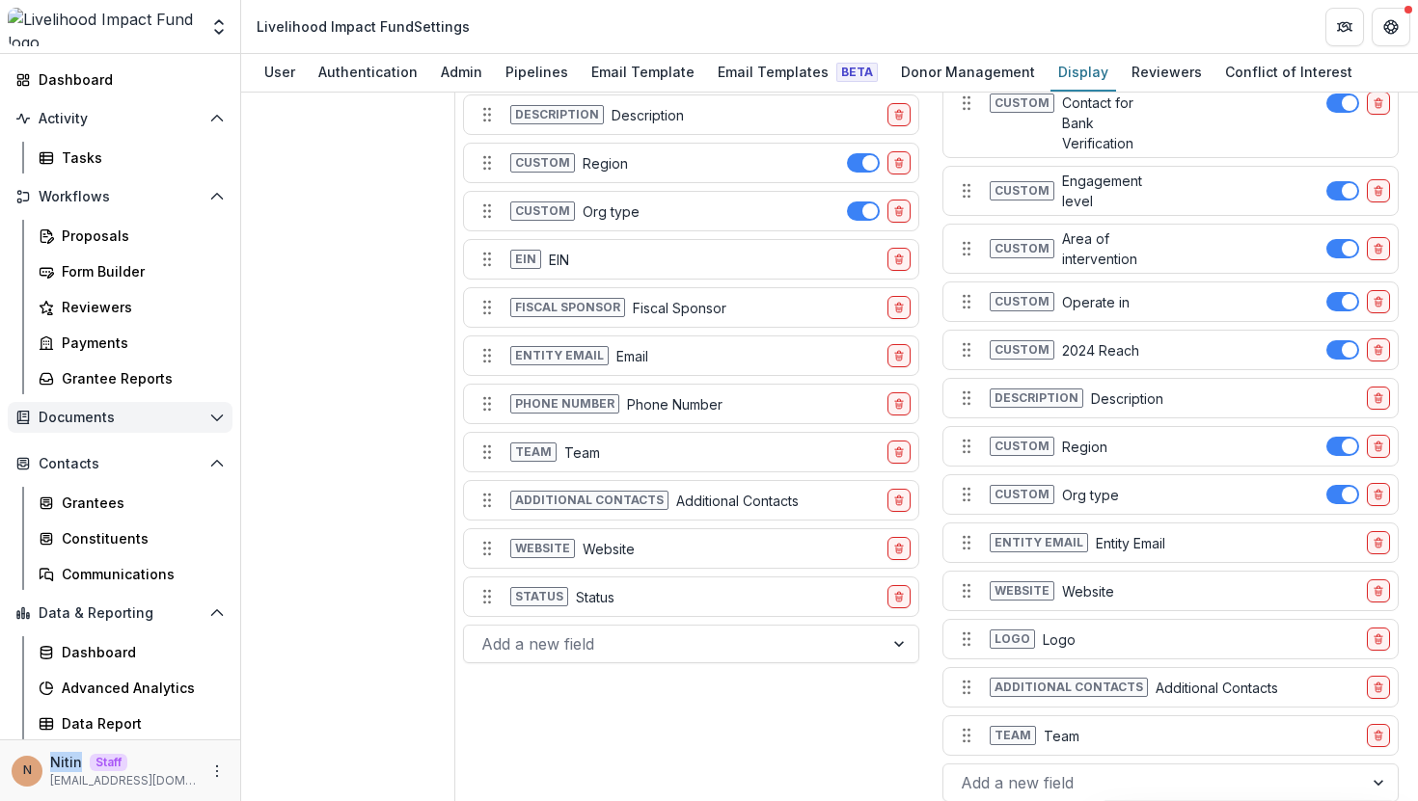
click at [142, 406] on button "Documents" at bounding box center [120, 417] width 225 height 31
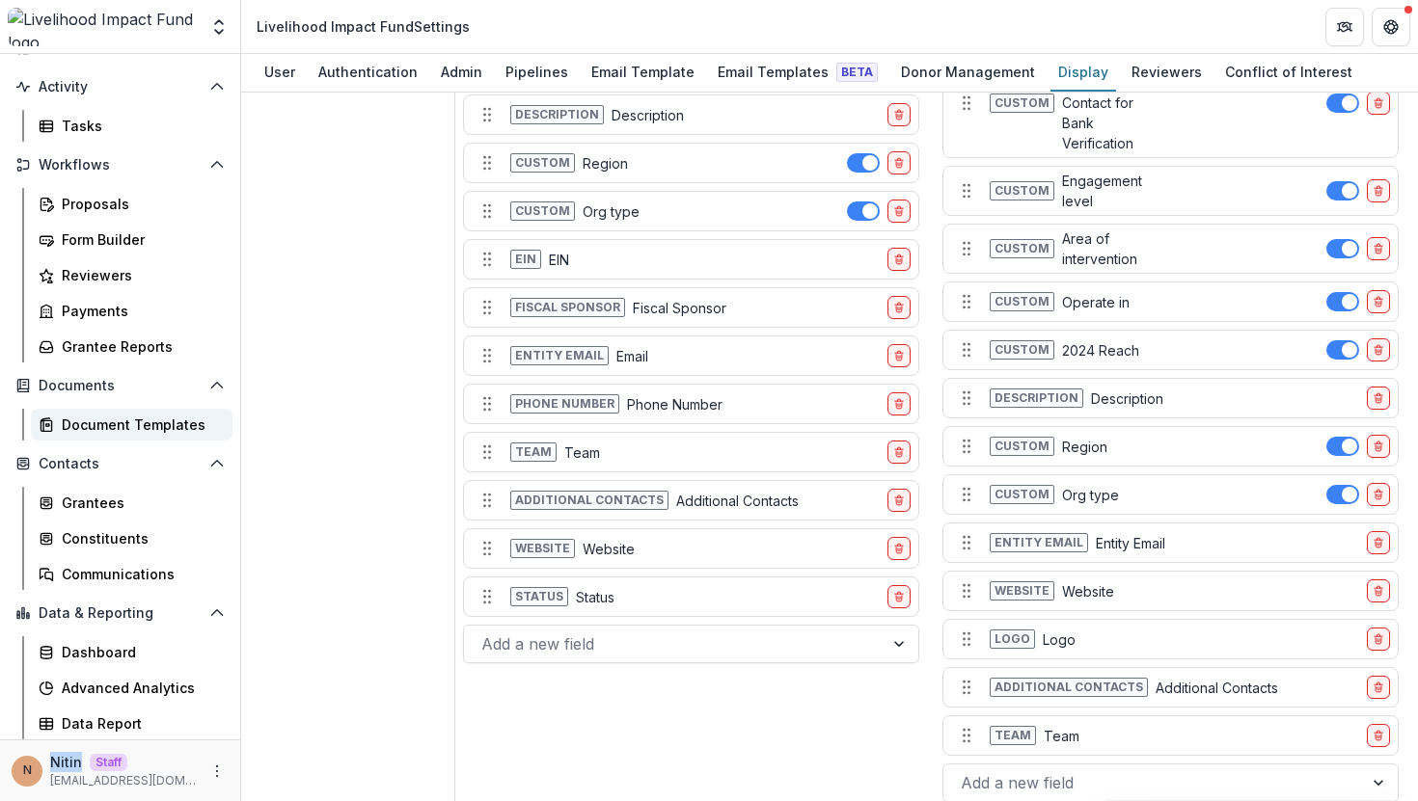
scroll to position [0, 0]
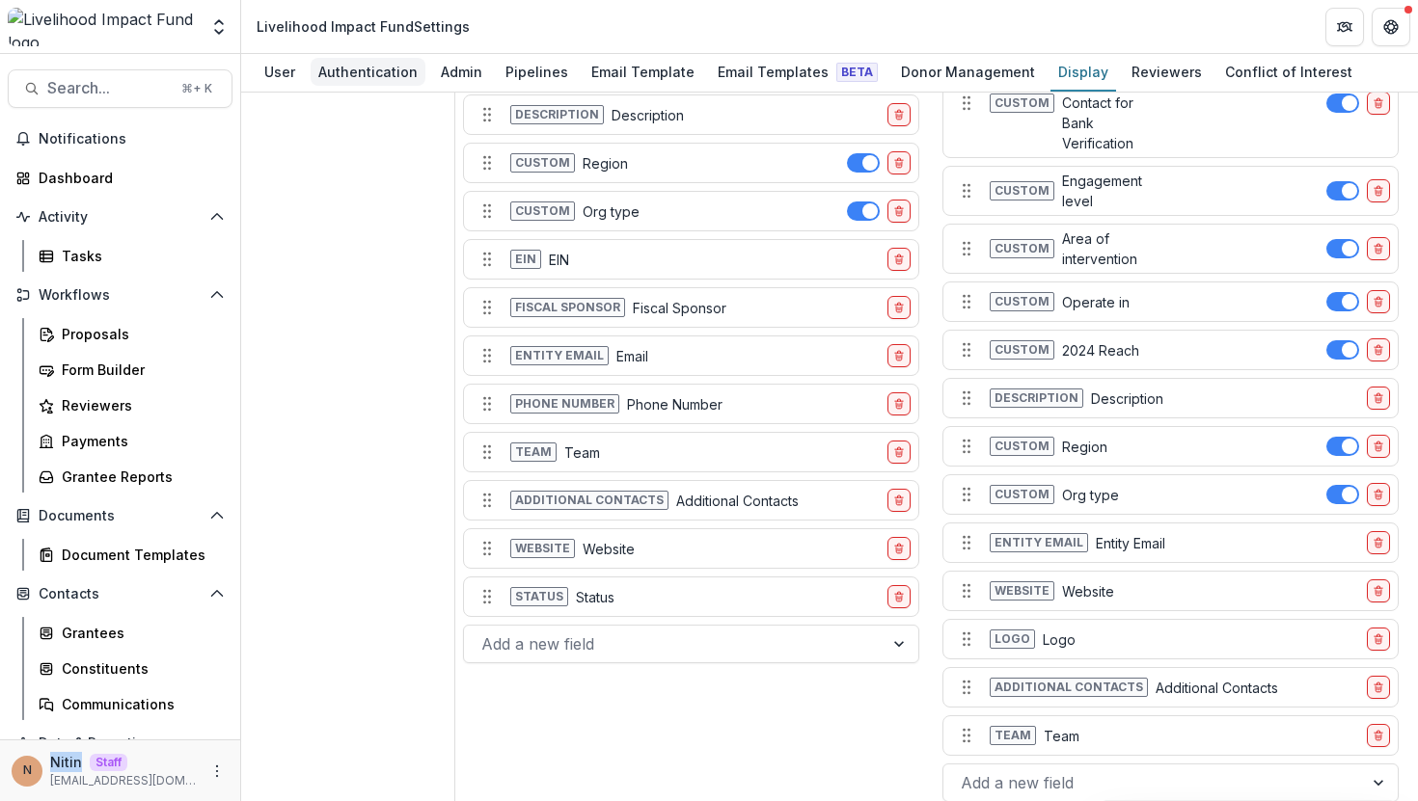
click at [335, 77] on div "Authentication" at bounding box center [368, 72] width 115 height 28
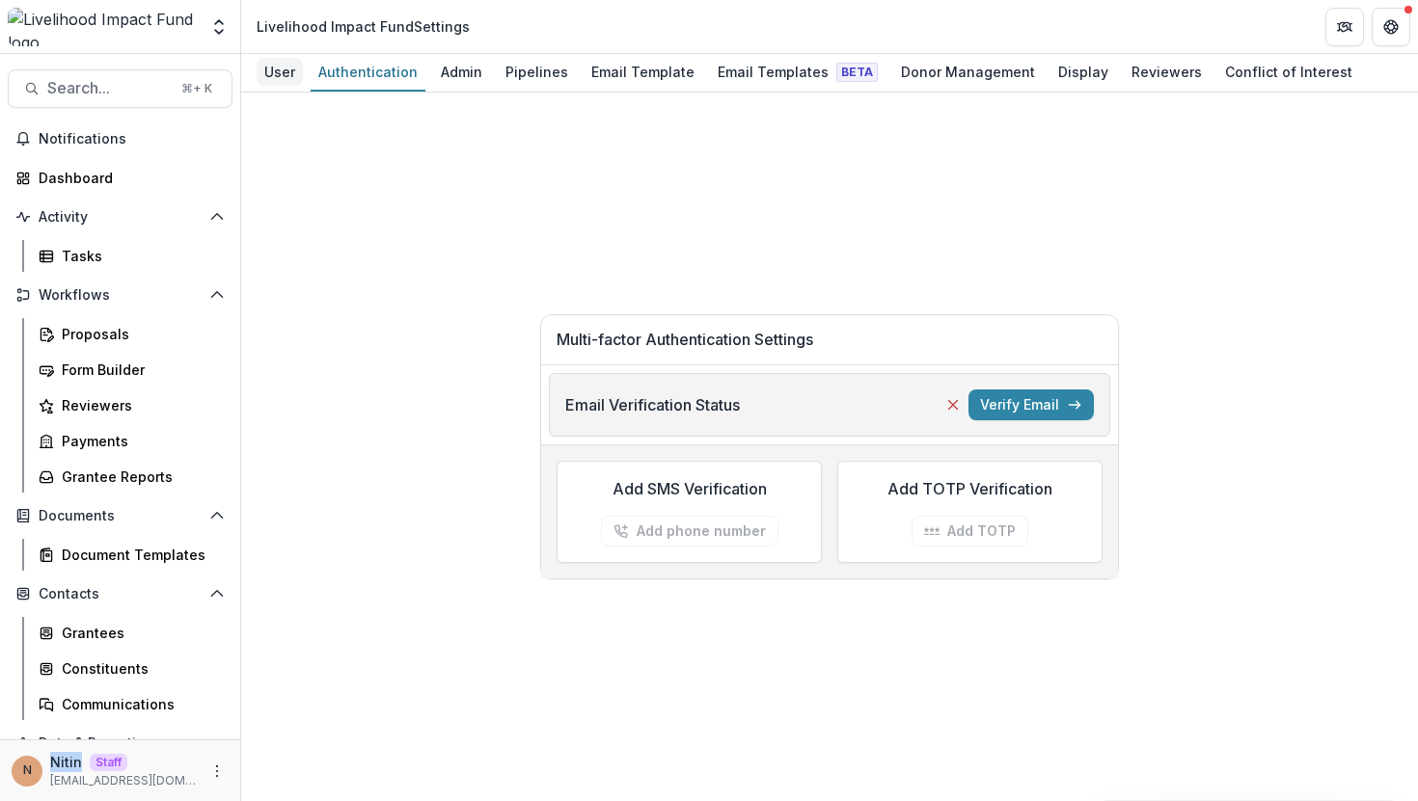
click at [286, 75] on div "User" at bounding box center [280, 72] width 46 height 28
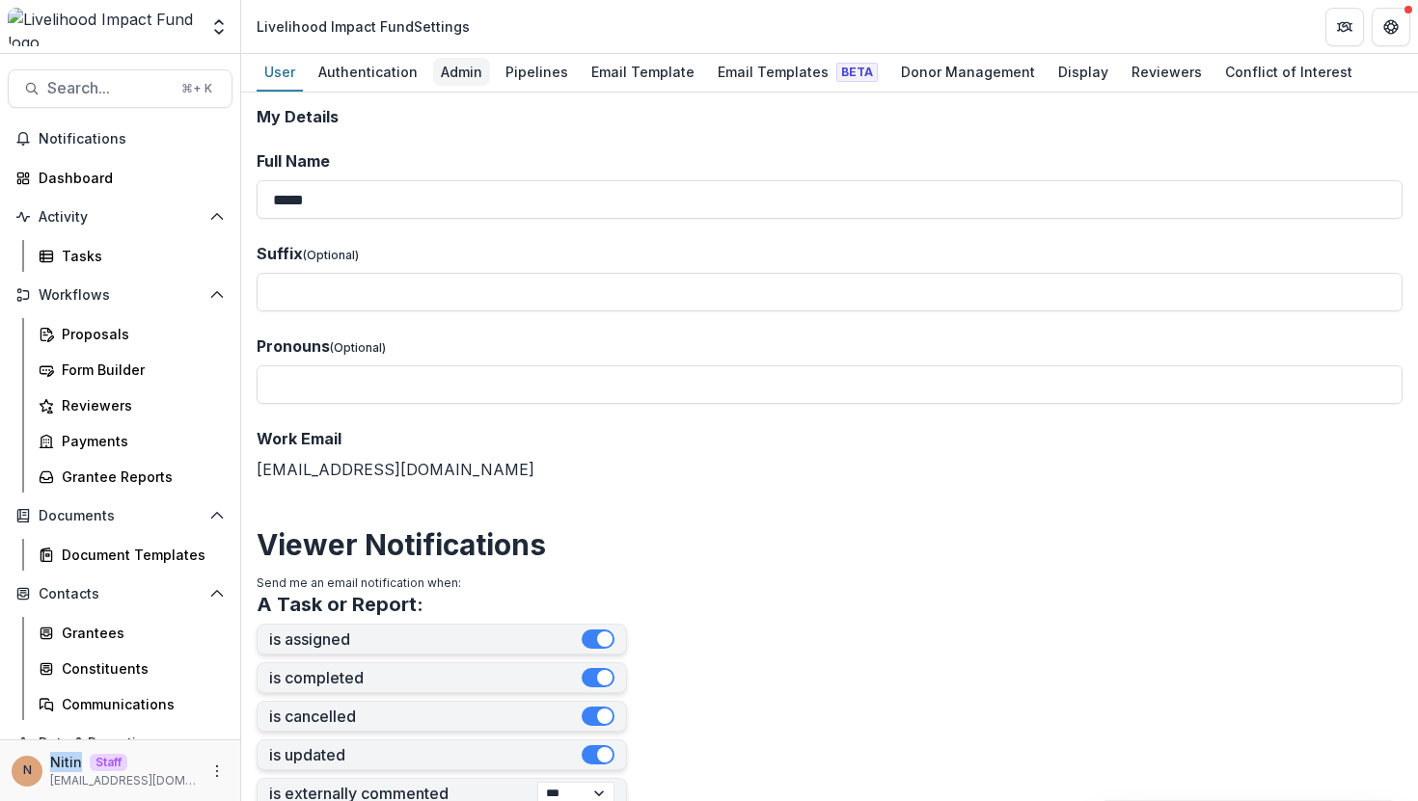
click at [467, 71] on div "Admin" at bounding box center [461, 72] width 57 height 28
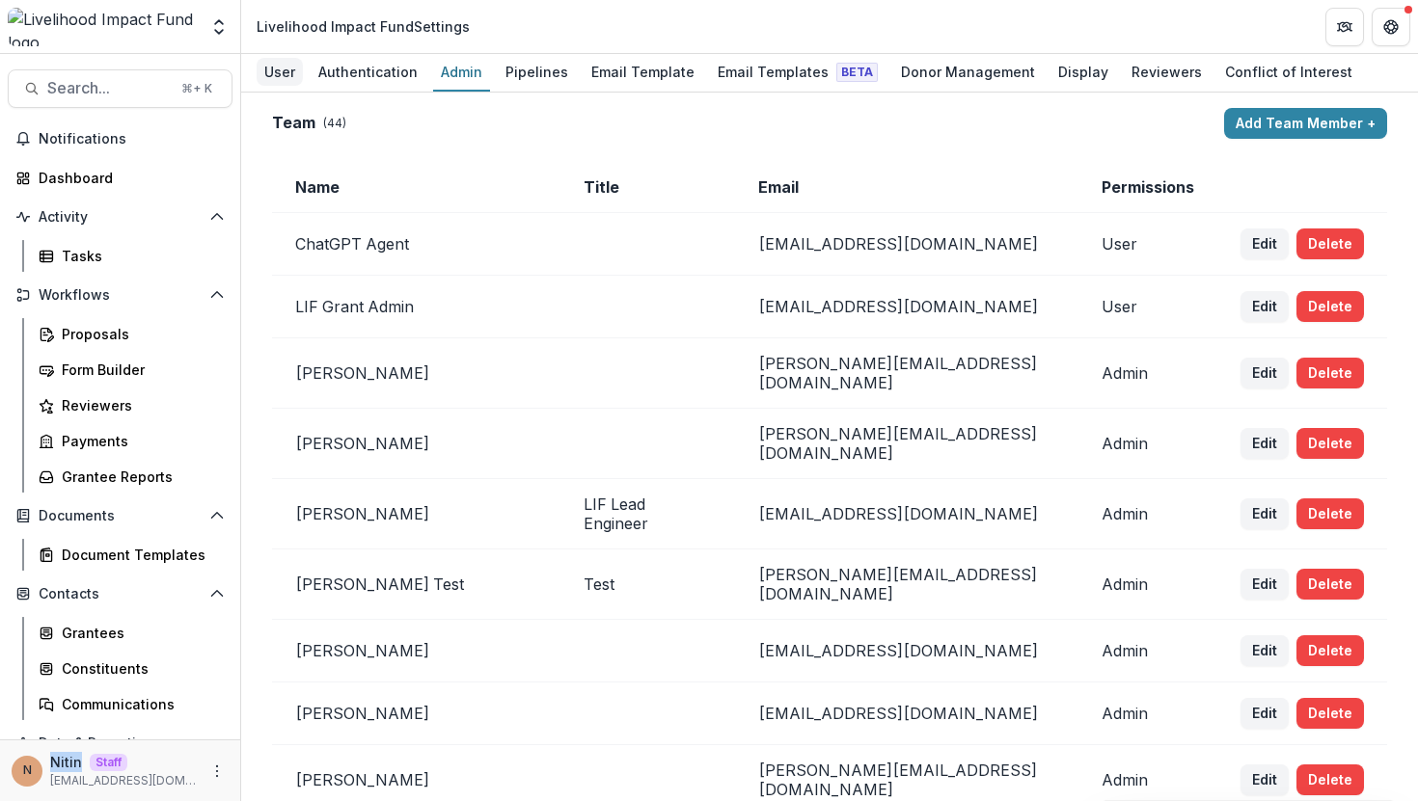
click at [269, 76] on div "User" at bounding box center [280, 72] width 46 height 28
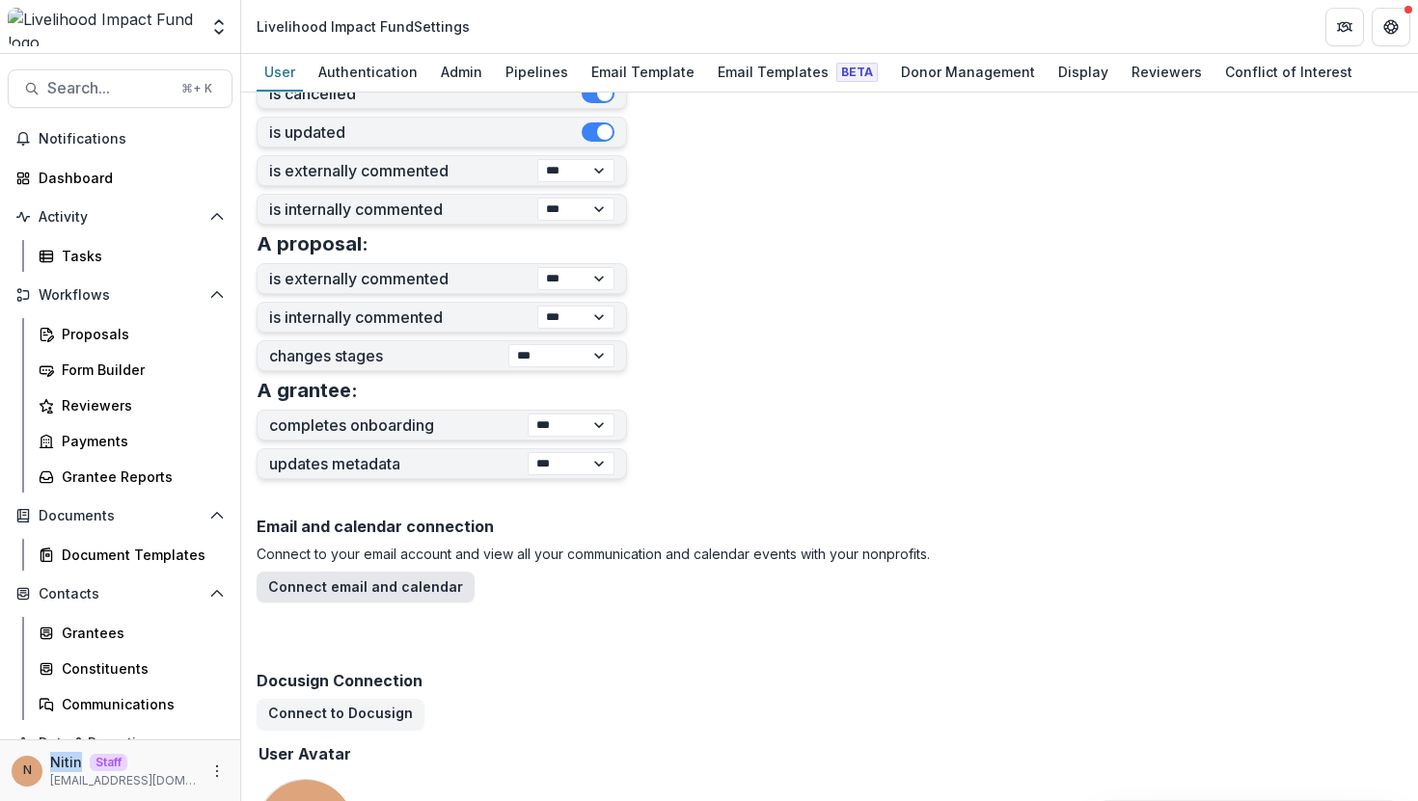
scroll to position [610, 0]
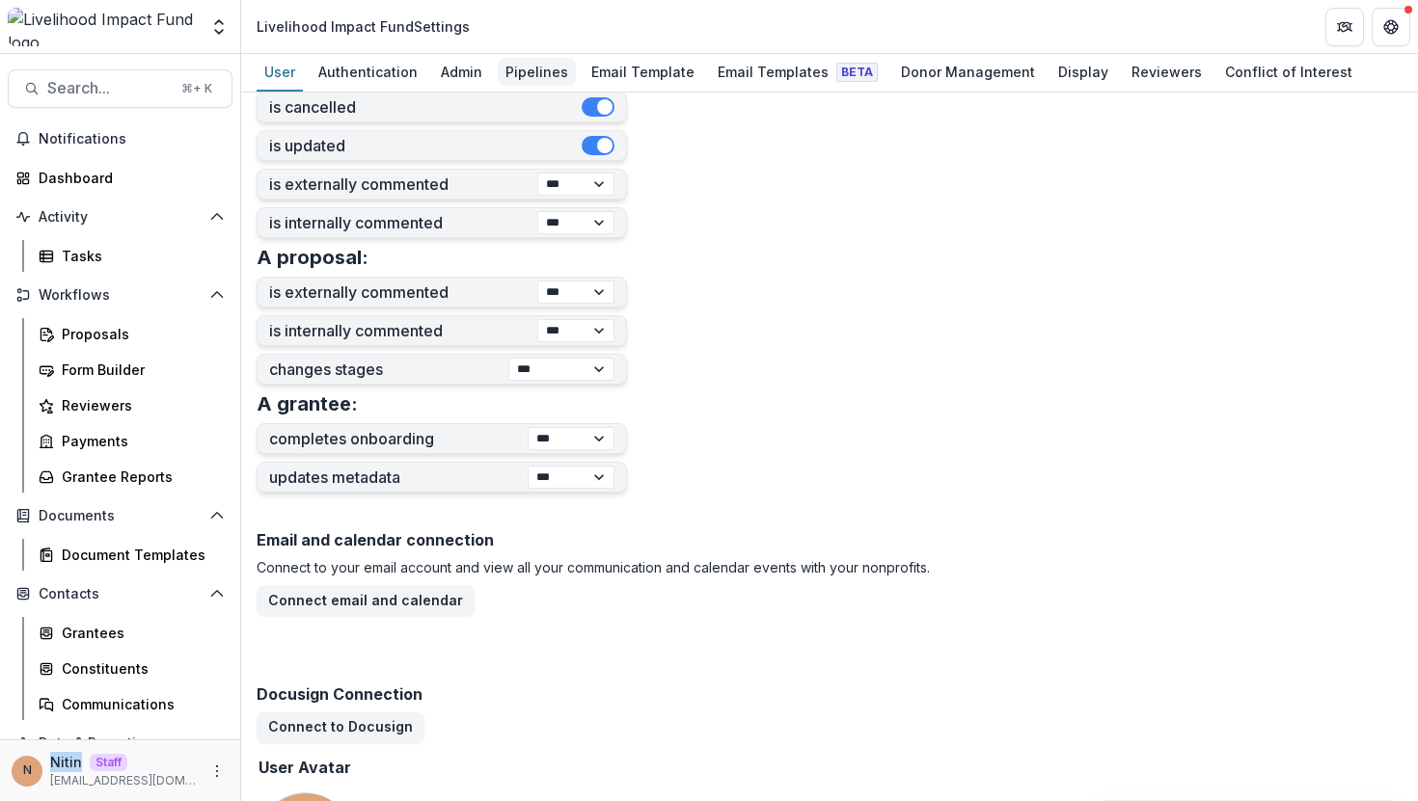
click at [506, 75] on div "Pipelines" at bounding box center [537, 72] width 78 height 28
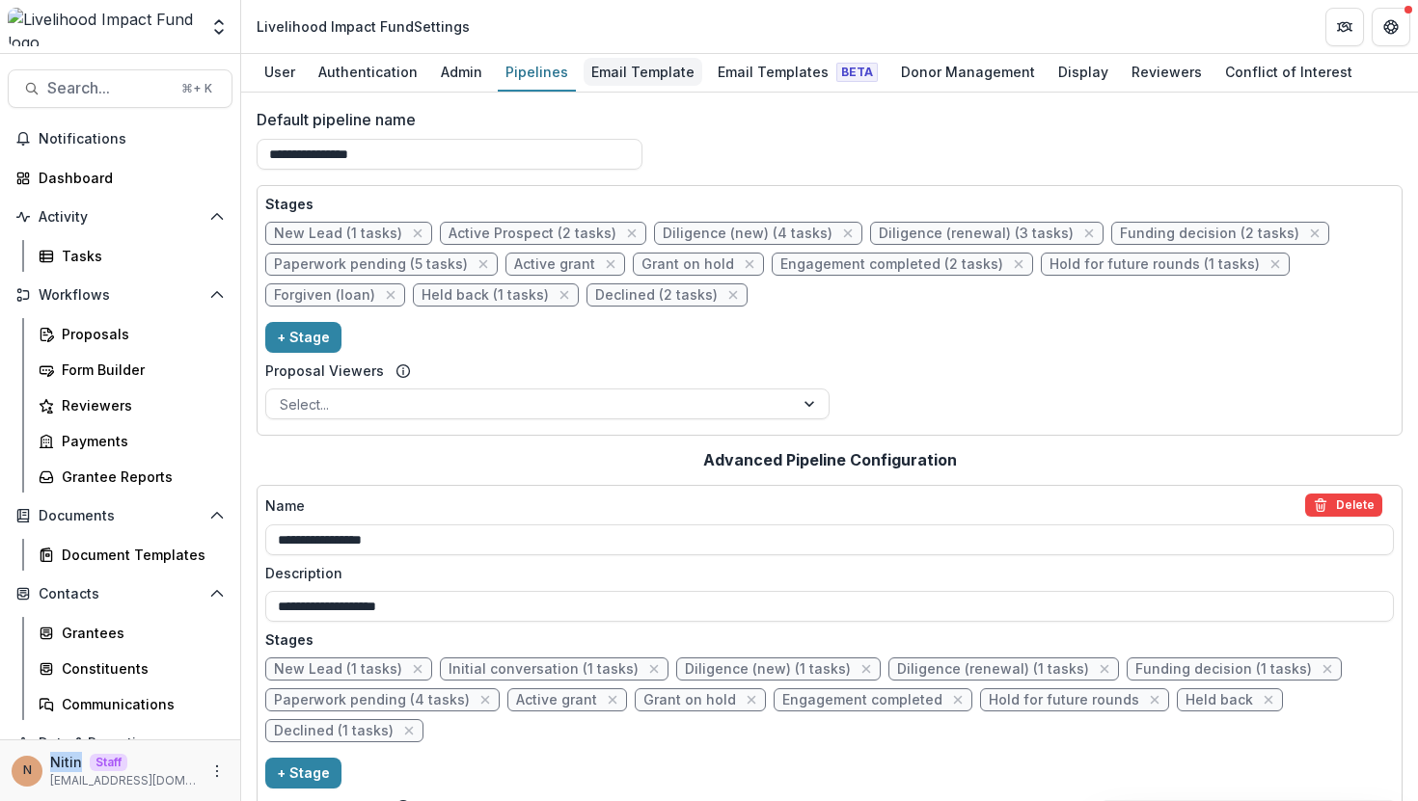
click at [639, 78] on div "Email Template" at bounding box center [642, 72] width 119 height 28
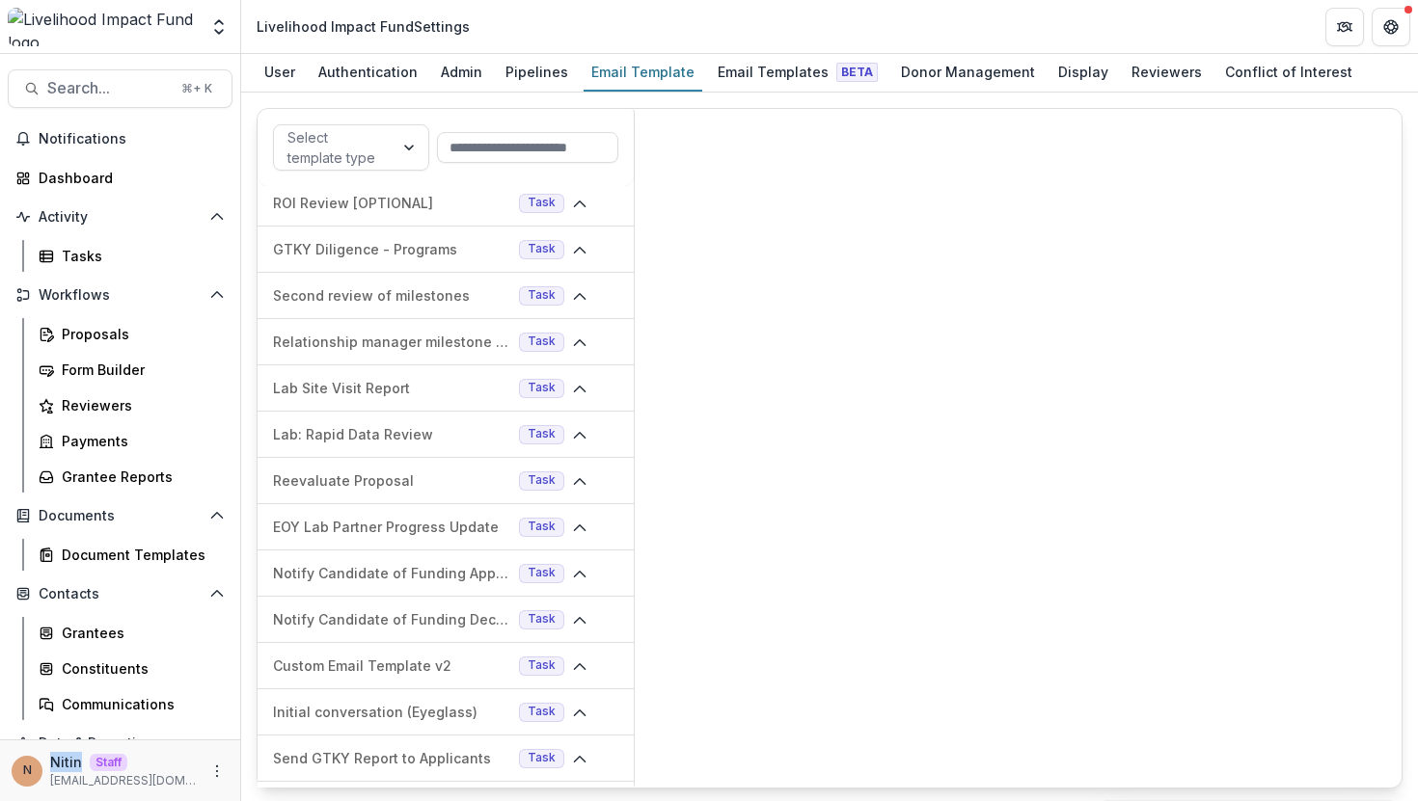
scroll to position [2082, 0]
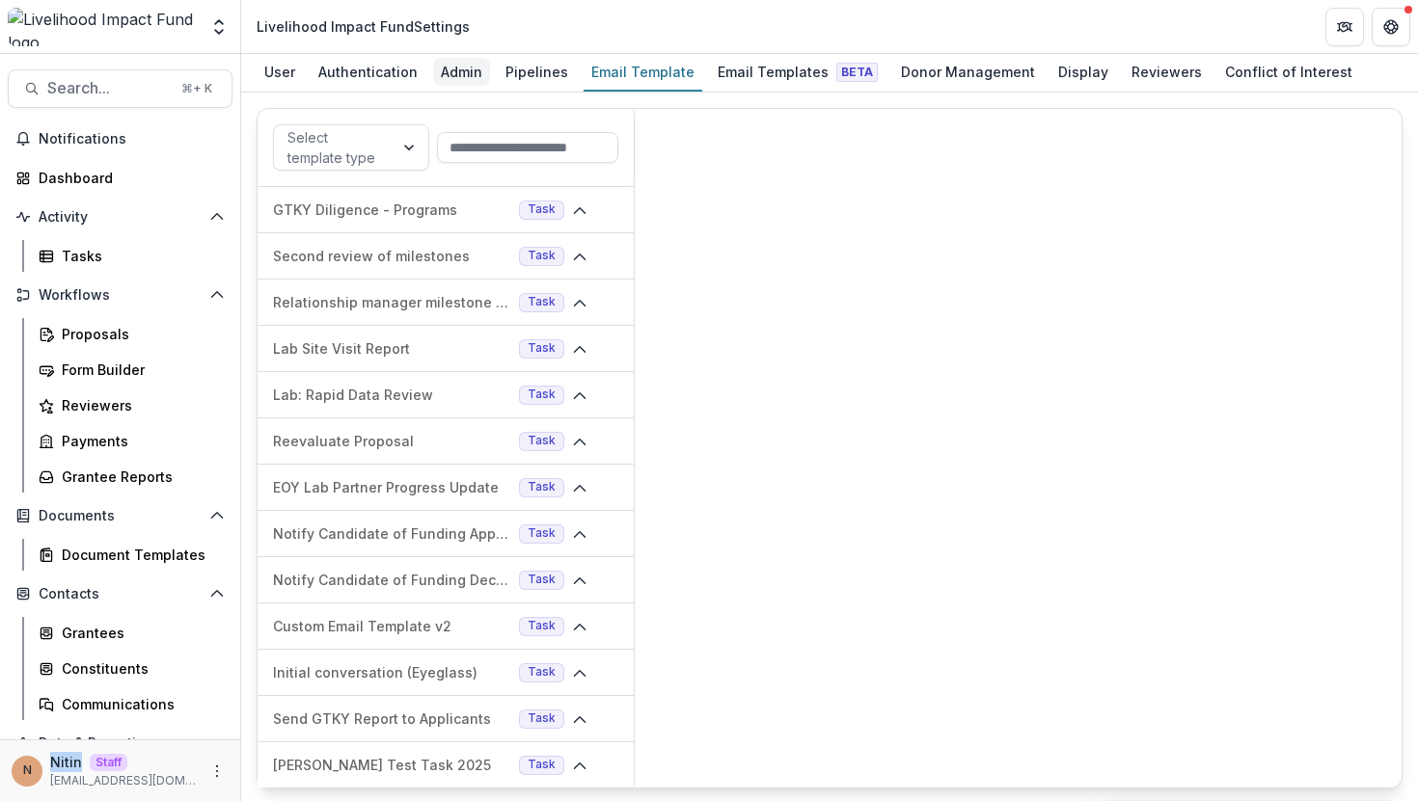
click at [482, 66] on div "Admin" at bounding box center [461, 72] width 57 height 28
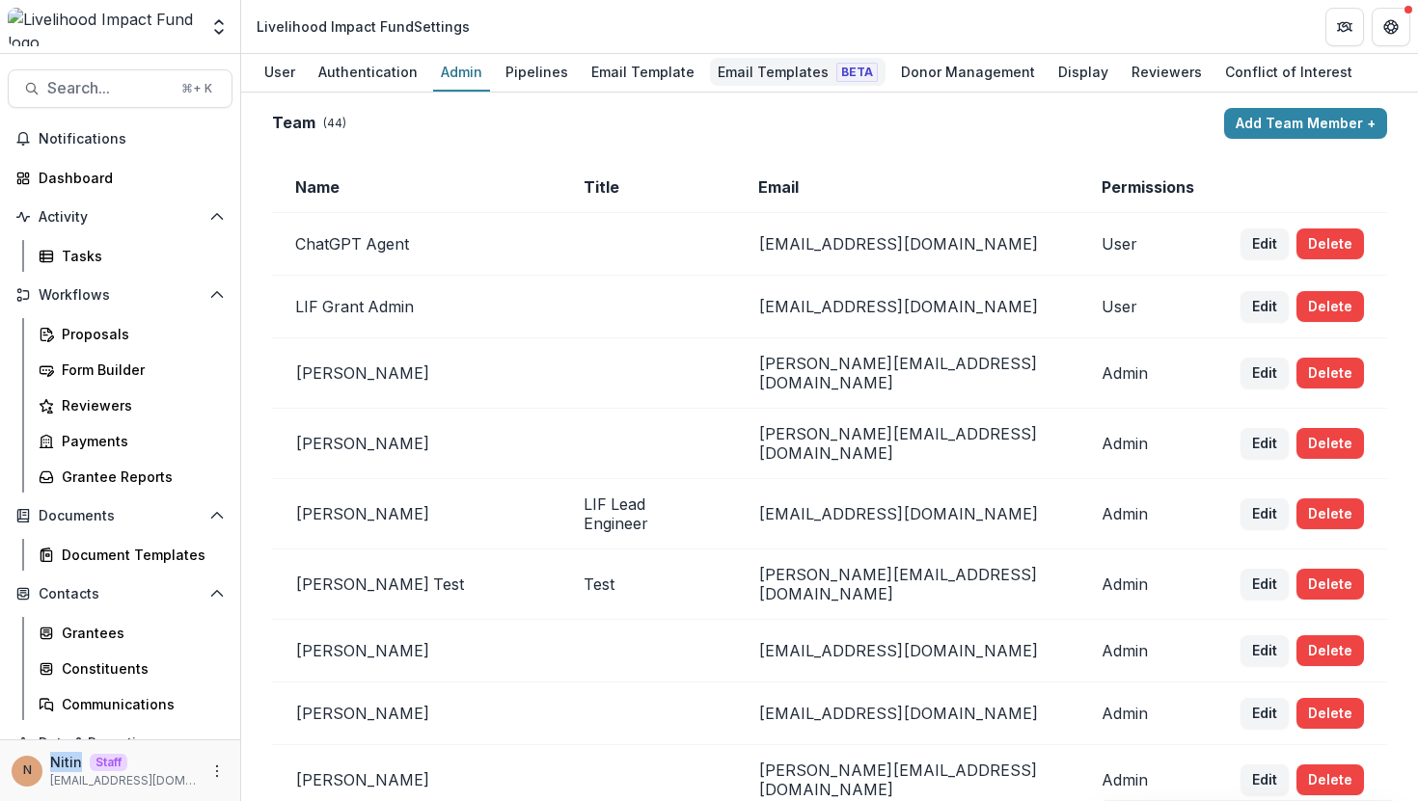
click at [753, 83] on div "Email Templates Beta" at bounding box center [798, 72] width 176 height 28
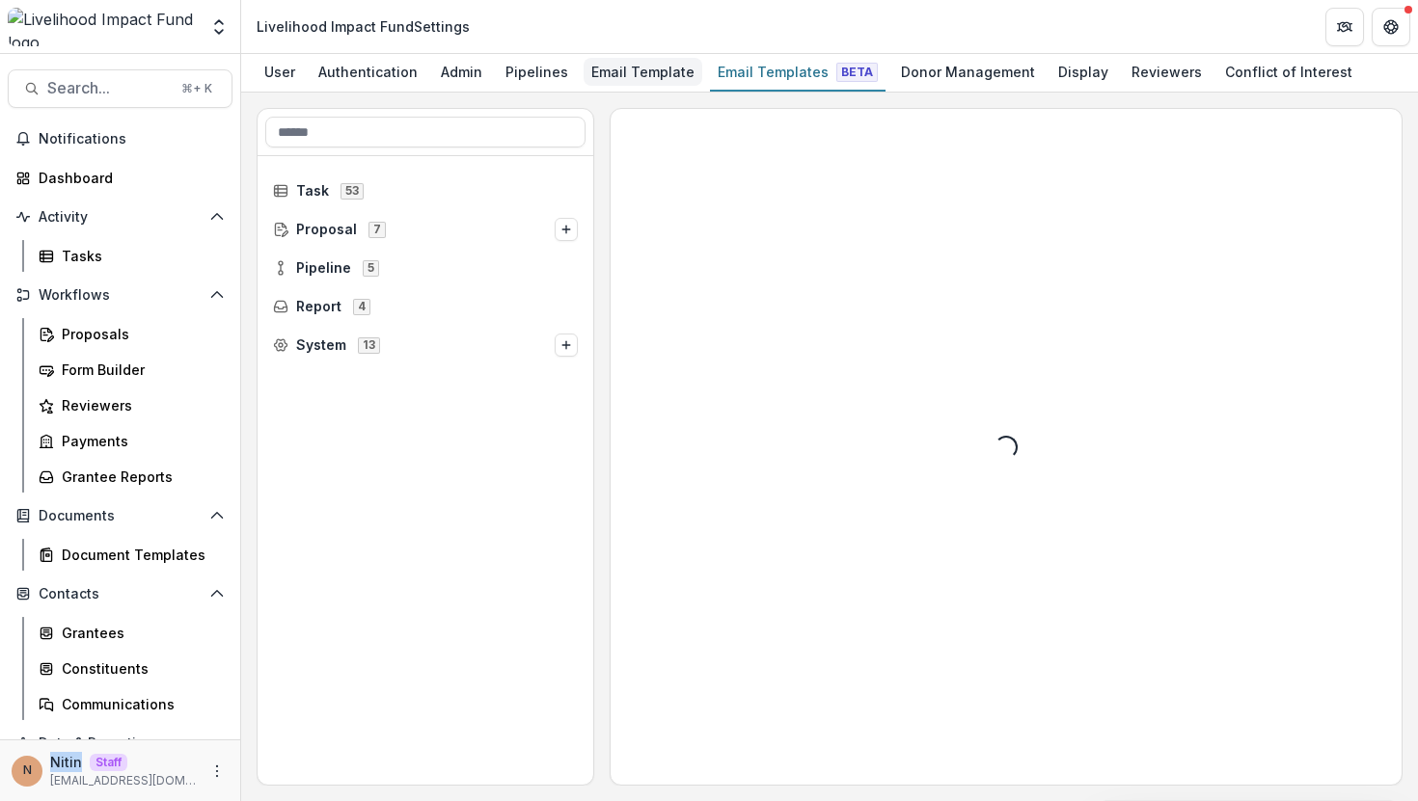
click at [662, 68] on div "Email Template" at bounding box center [642, 72] width 119 height 28
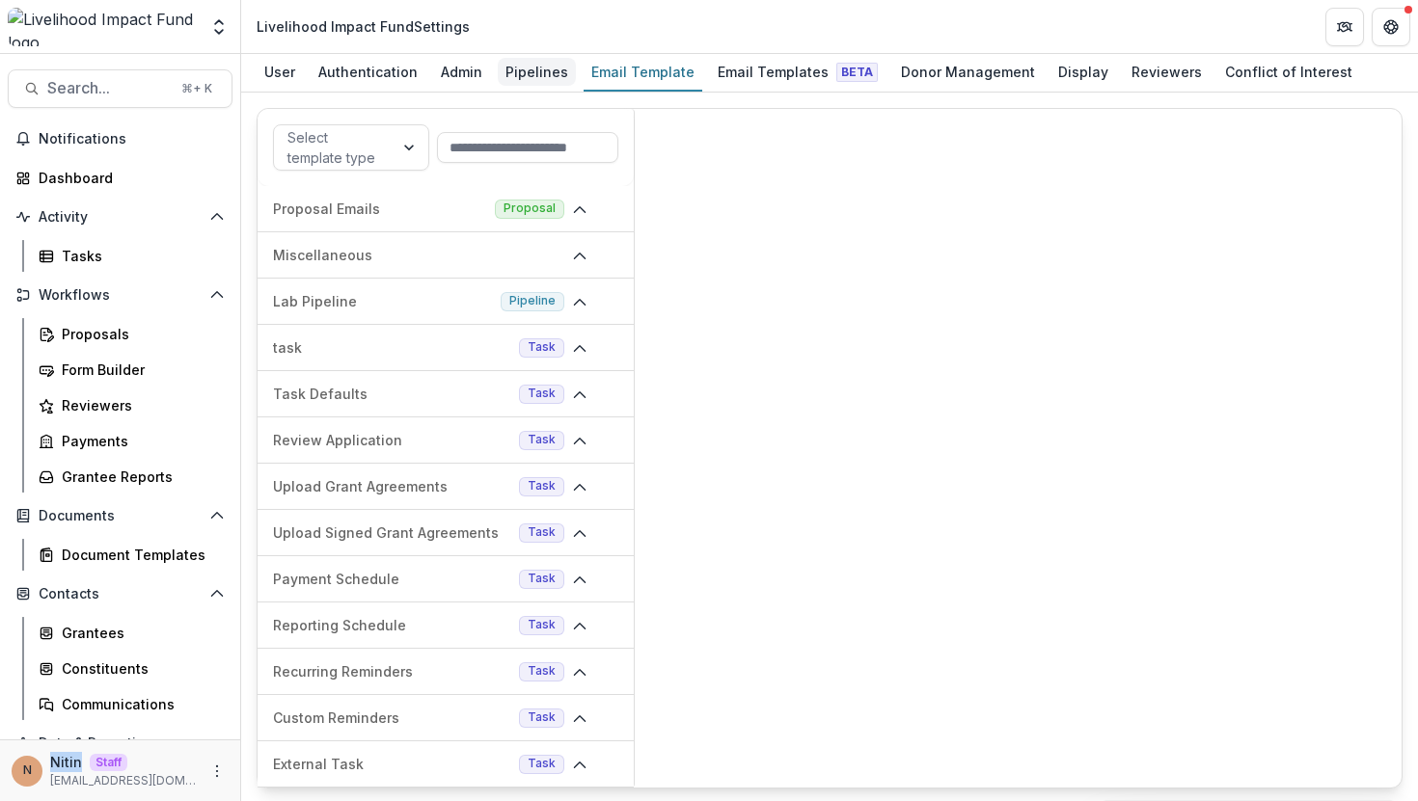
click at [515, 69] on div "Pipelines" at bounding box center [537, 72] width 78 height 28
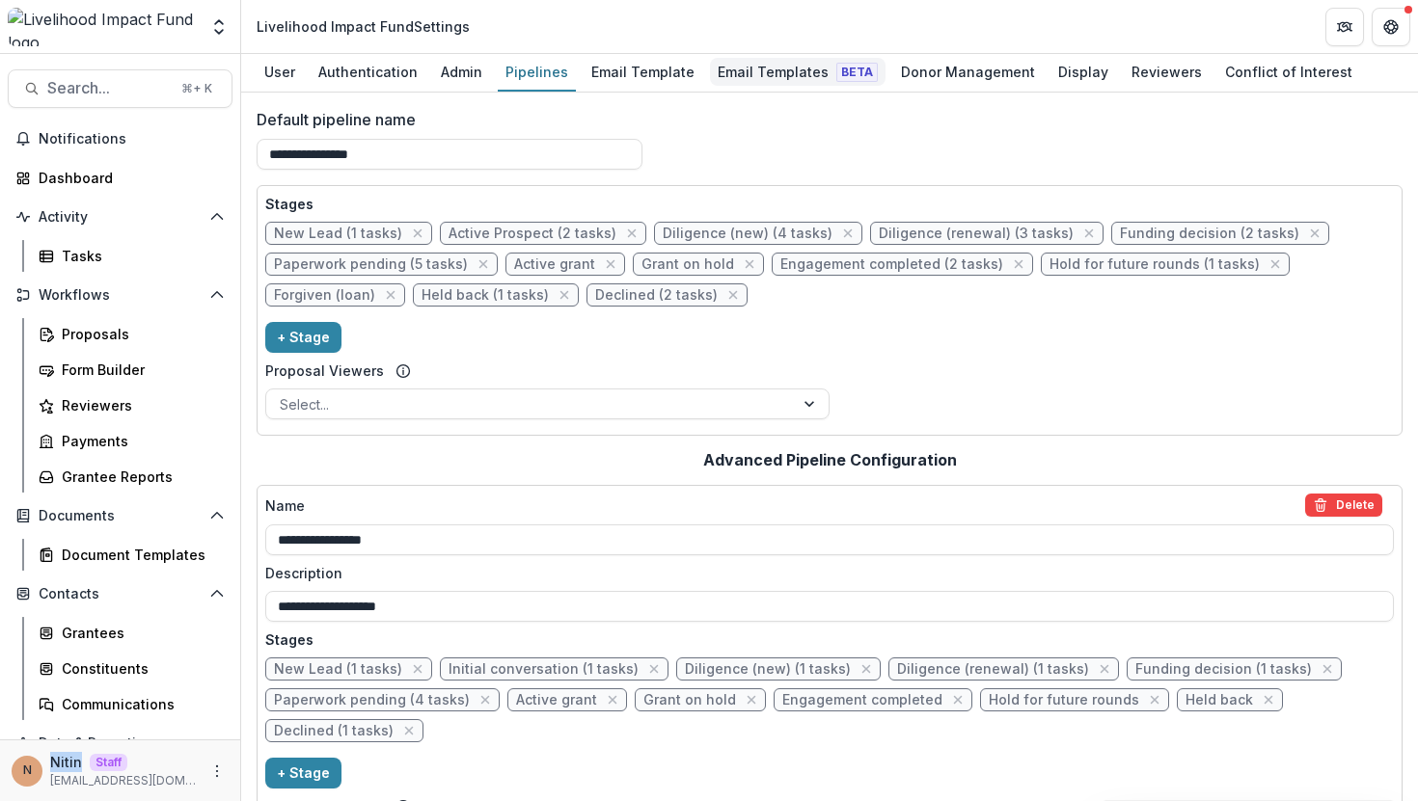
click at [808, 71] on div "Email Templates Beta" at bounding box center [798, 72] width 176 height 28
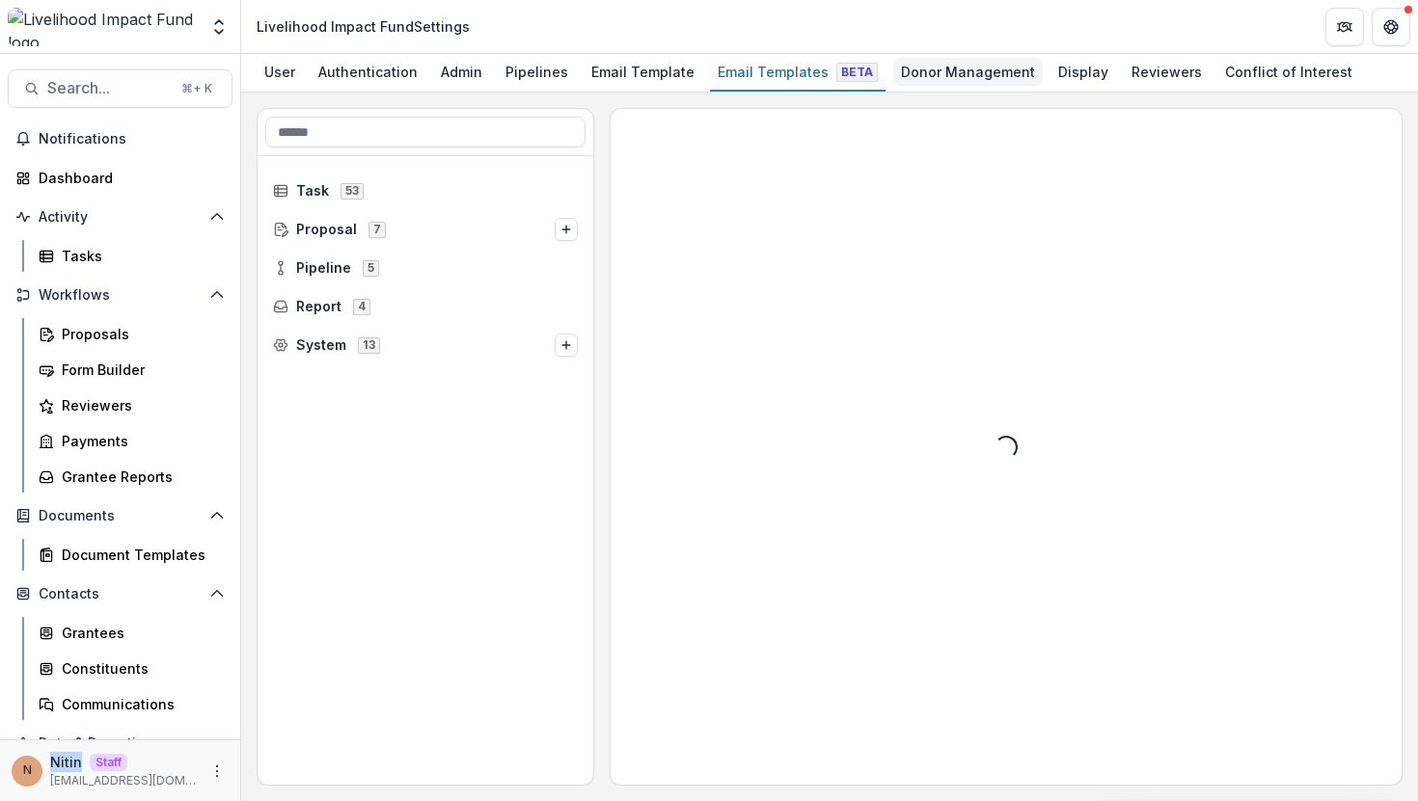
click at [928, 75] on div "Donor Management" at bounding box center [967, 72] width 149 height 28
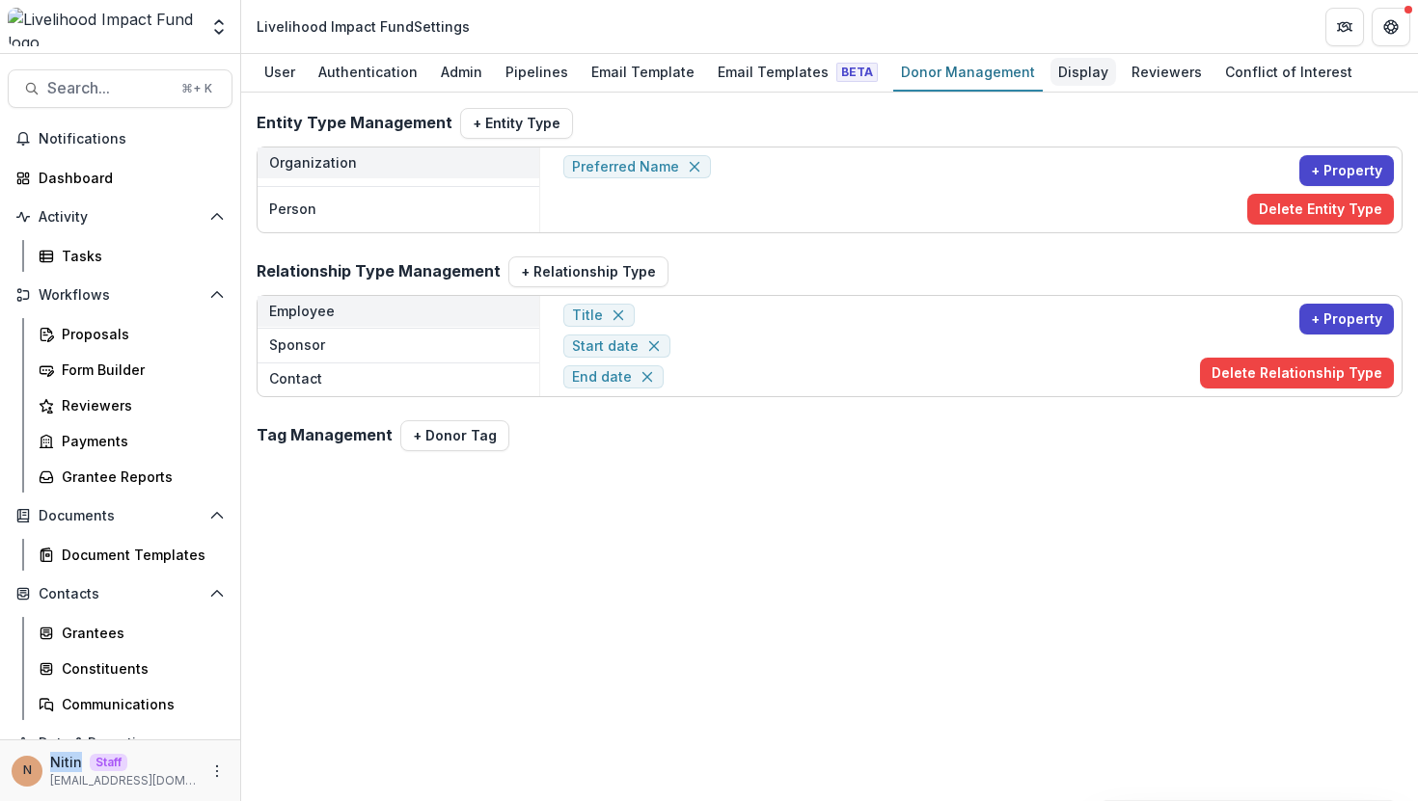
click at [1058, 85] on div "Display" at bounding box center [1083, 72] width 66 height 28
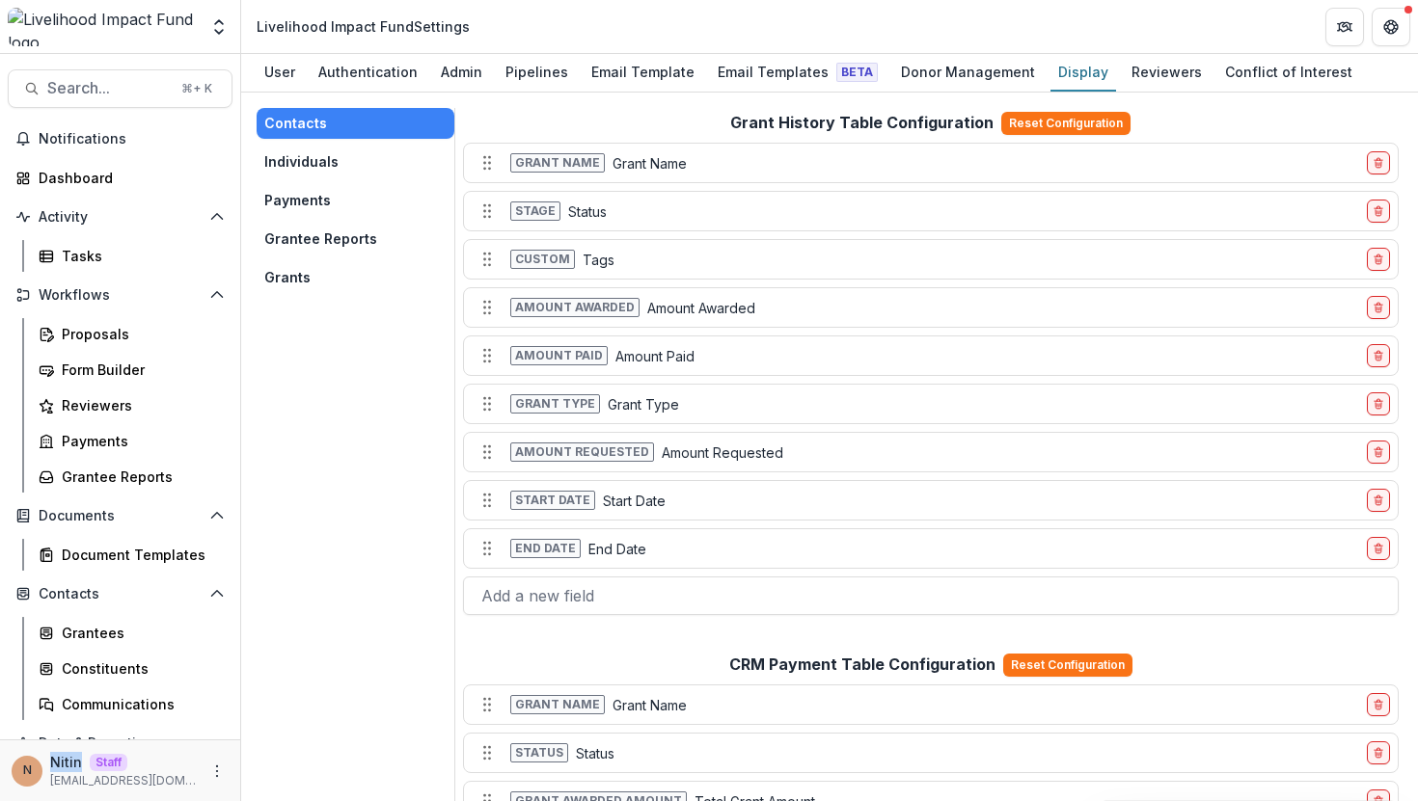
click at [354, 139] on div "Contacts Individuals Payments Grantee Reports Grants" at bounding box center [356, 200] width 198 height 185
click at [361, 144] on div "Contacts Individuals Payments Grantee Reports Grants" at bounding box center [356, 200] width 198 height 185
click at [345, 165] on button "Individuals" at bounding box center [356, 162] width 198 height 31
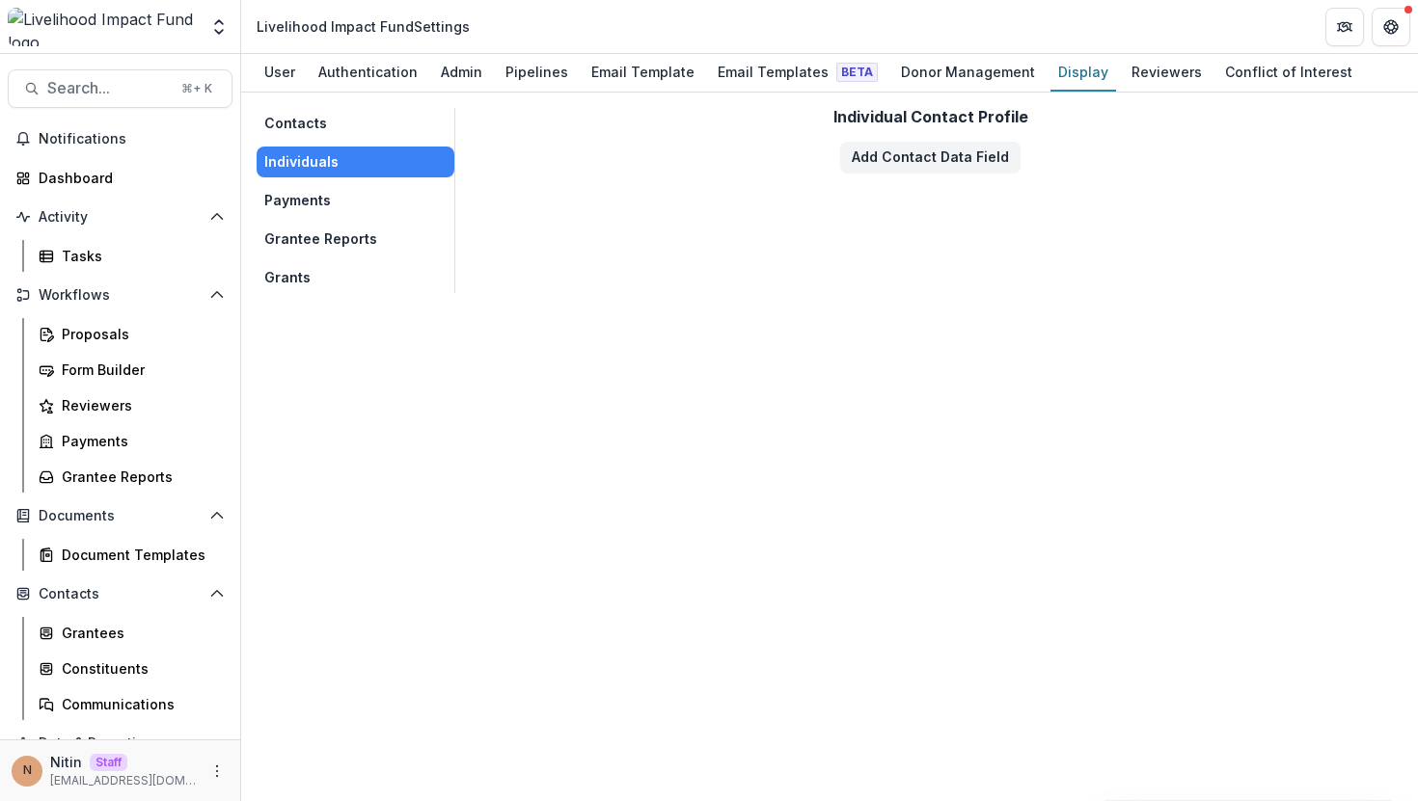
click at [331, 122] on button "Contacts" at bounding box center [356, 123] width 198 height 31
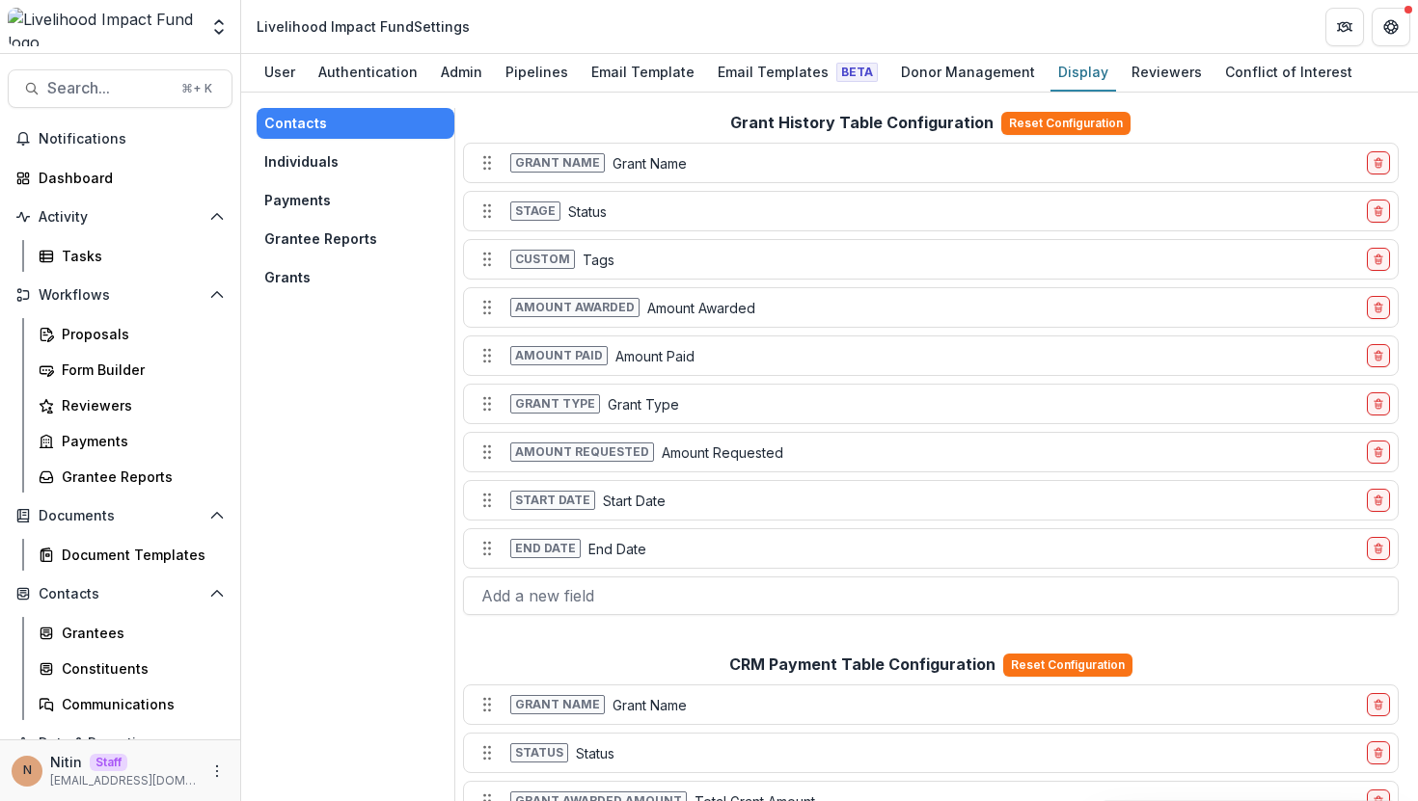
click at [336, 197] on button "Payments" at bounding box center [356, 200] width 198 height 31
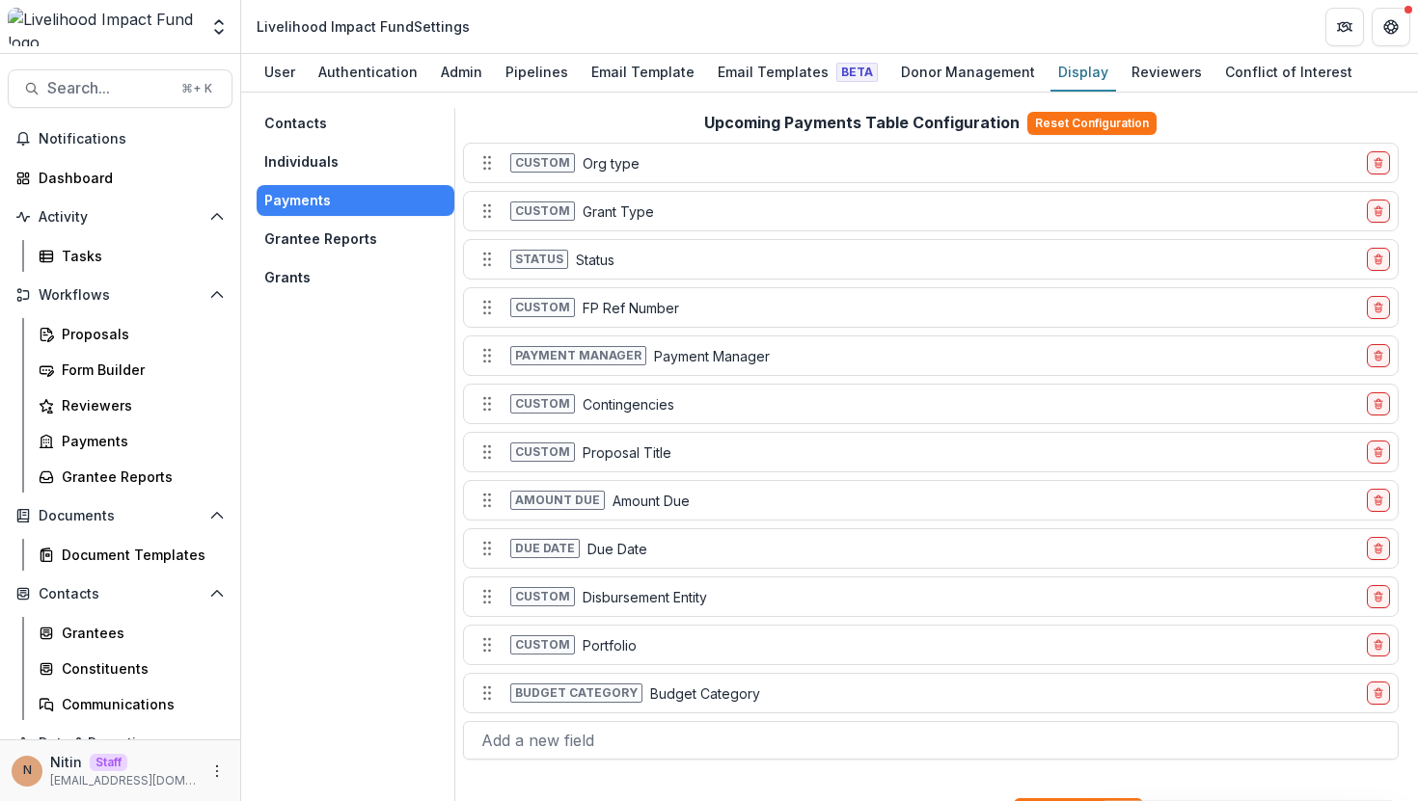
click at [336, 235] on button "Grantee Reports" at bounding box center [356, 239] width 198 height 31
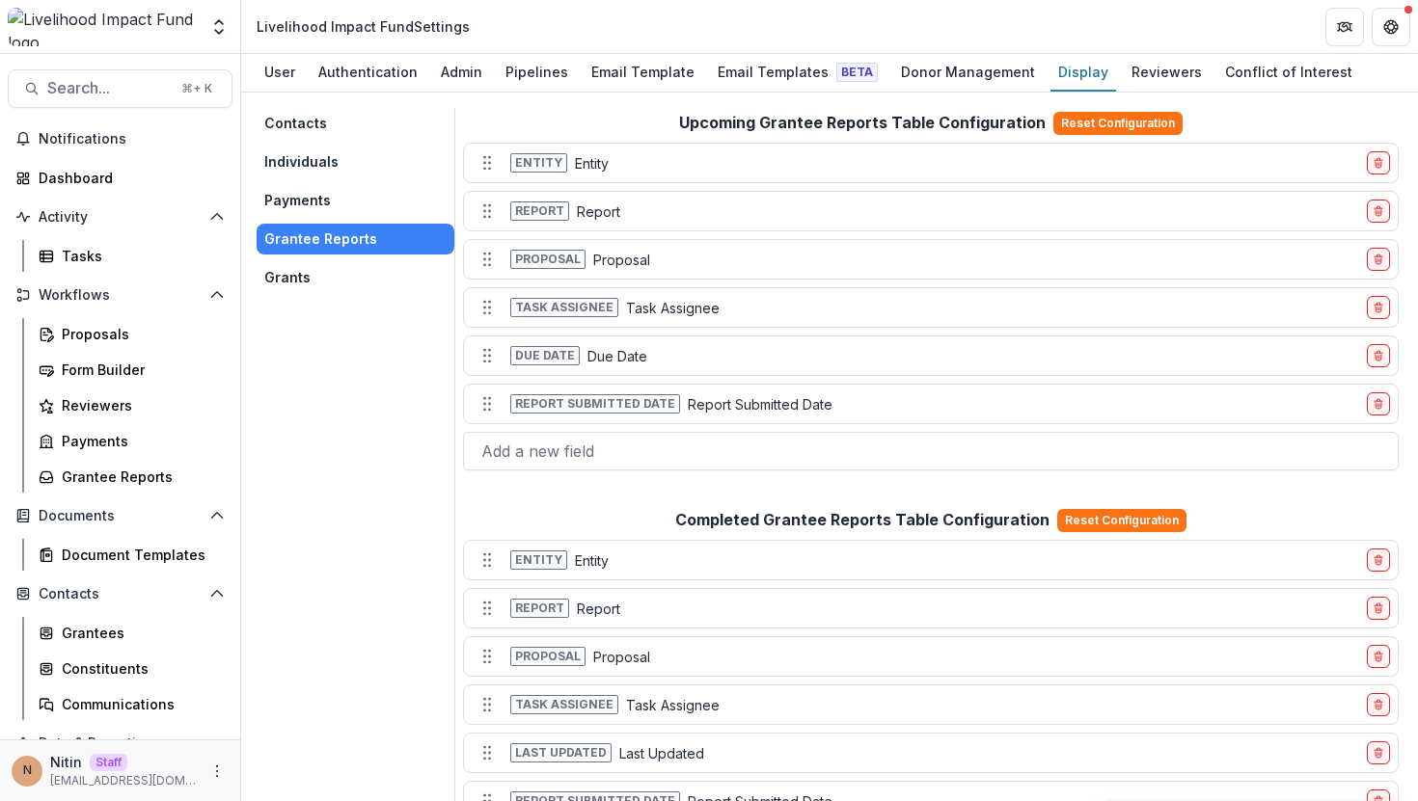
click at [335, 258] on div "Contacts Individuals Payments Grantee Reports Grants" at bounding box center [356, 200] width 198 height 185
click at [328, 268] on button "Grants" at bounding box center [356, 277] width 198 height 31
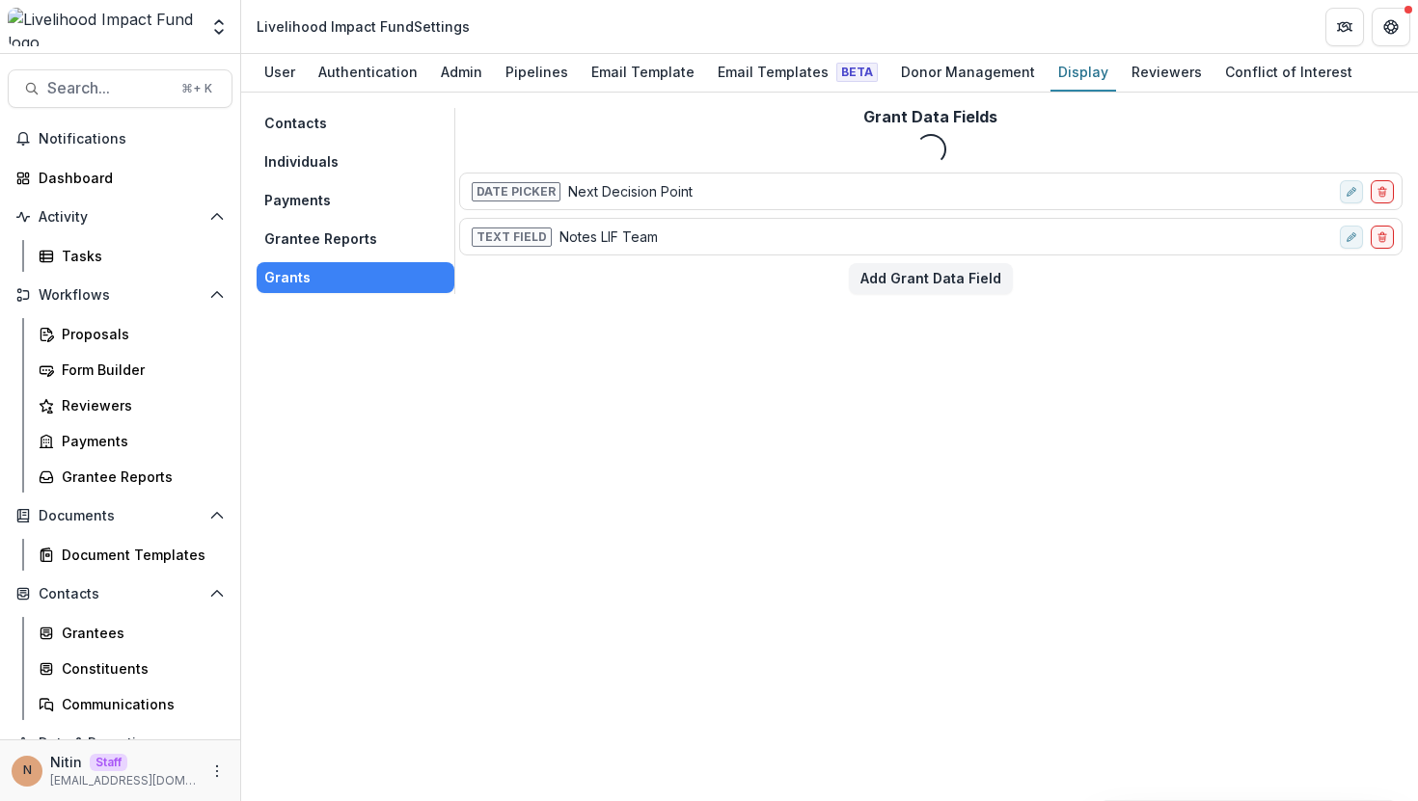
click at [1147, 48] on header "Livelihood Impact Fund Settings" at bounding box center [829, 26] width 1177 height 53
click at [1126, 64] on div "Reviewers" at bounding box center [1167, 72] width 86 height 28
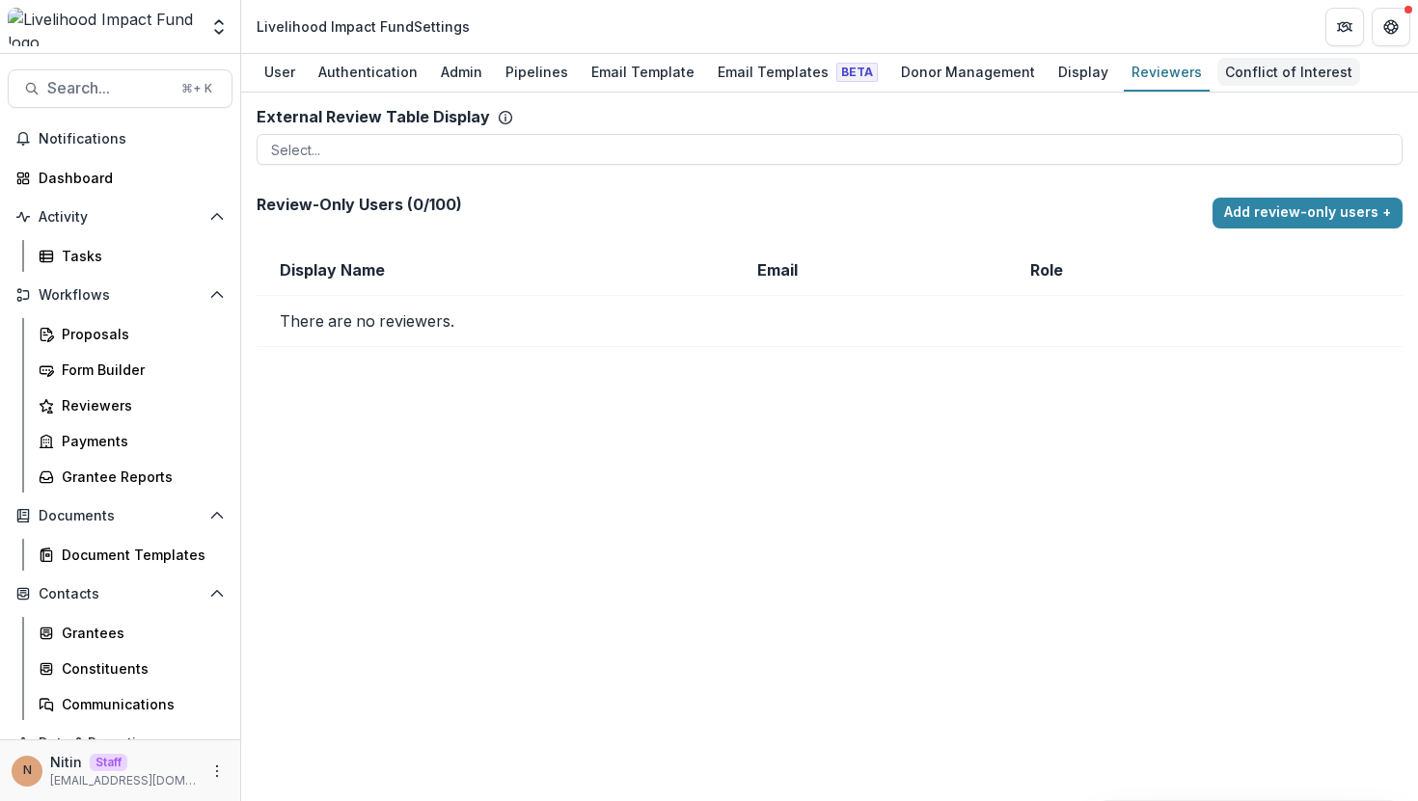
click at [1217, 71] on div "Conflict of Interest" at bounding box center [1288, 72] width 143 height 28
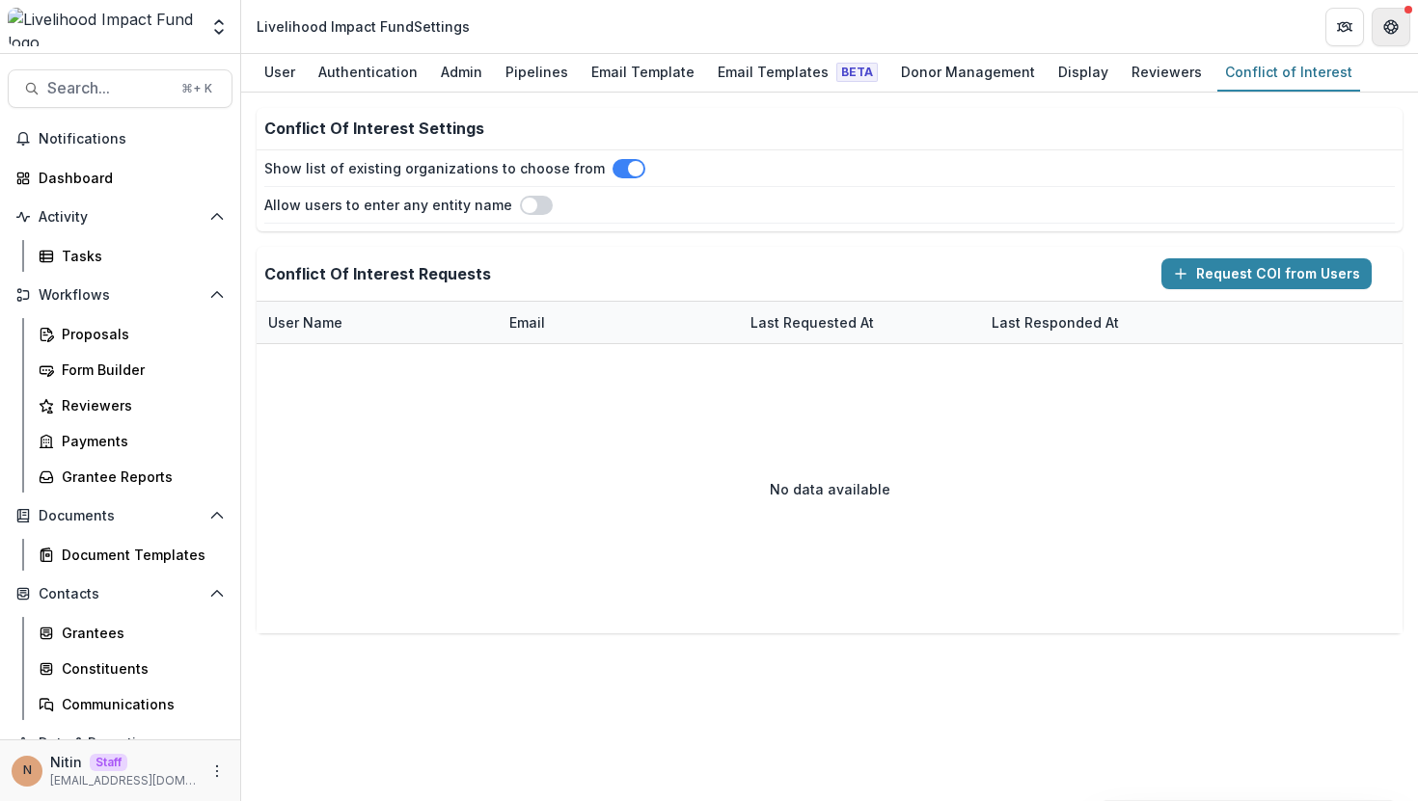
click at [1397, 26] on icon "Get Help" at bounding box center [1396, 26] width 4 height 5
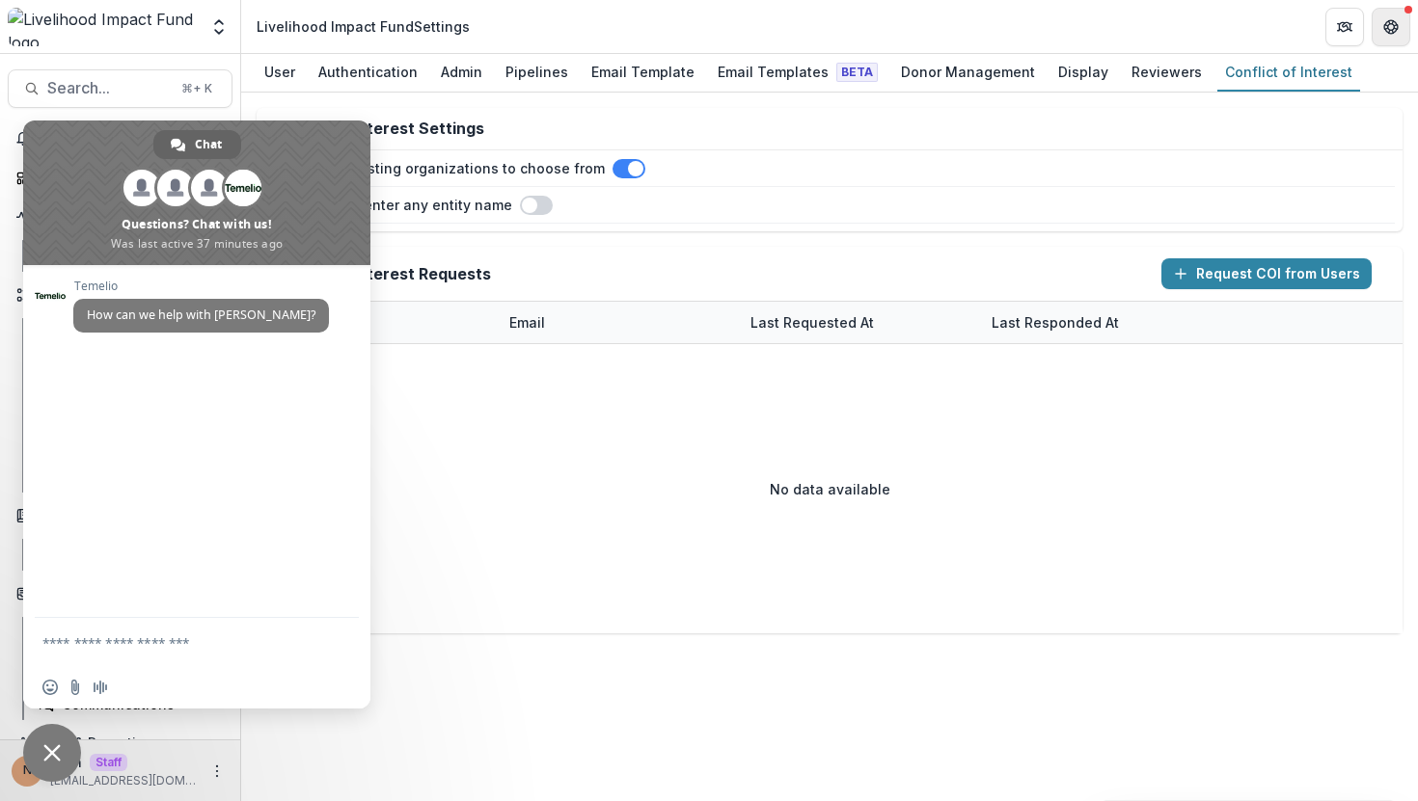
click at [1397, 26] on icon "Get Help" at bounding box center [1396, 26] width 4 height 5
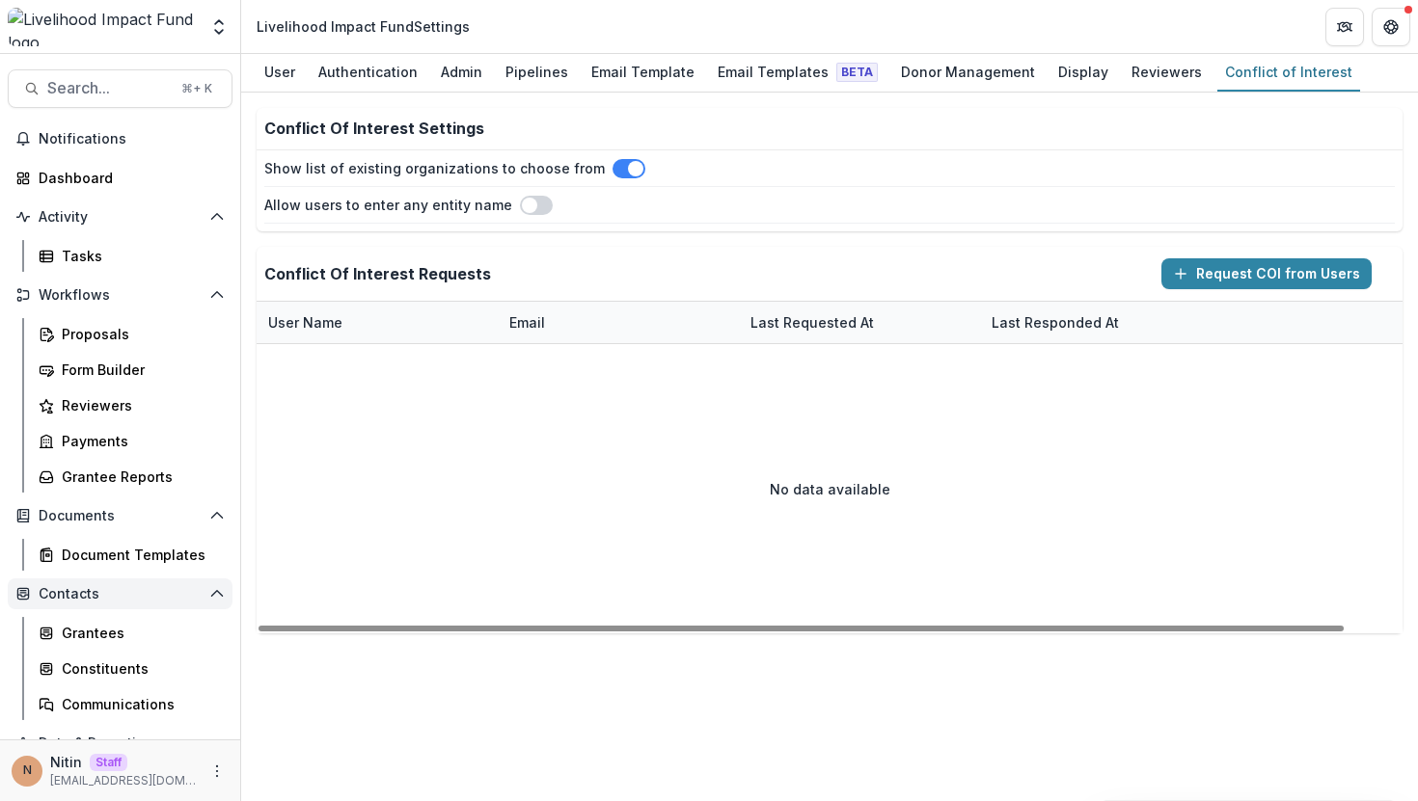
scroll to position [130, 0]
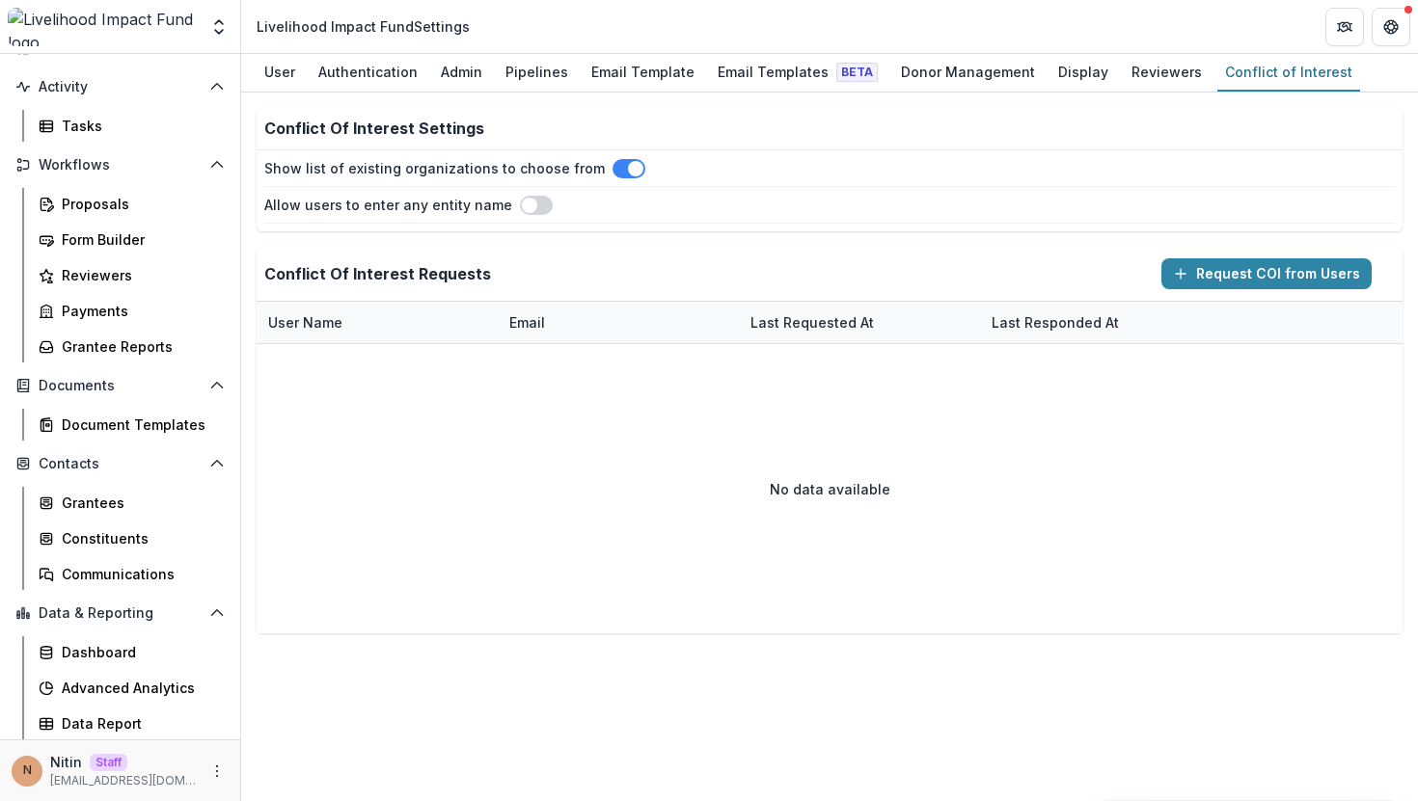
click at [206, 758] on div "N Nitin Staff [EMAIL_ADDRESS][DOMAIN_NAME]" at bounding box center [120, 771] width 217 height 38
click at [209, 764] on icon "More" at bounding box center [216, 771] width 15 height 15
click at [285, 732] on link "User Settings" at bounding box center [338, 731] width 206 height 32
